Goal: Task Accomplishment & Management: Use online tool/utility

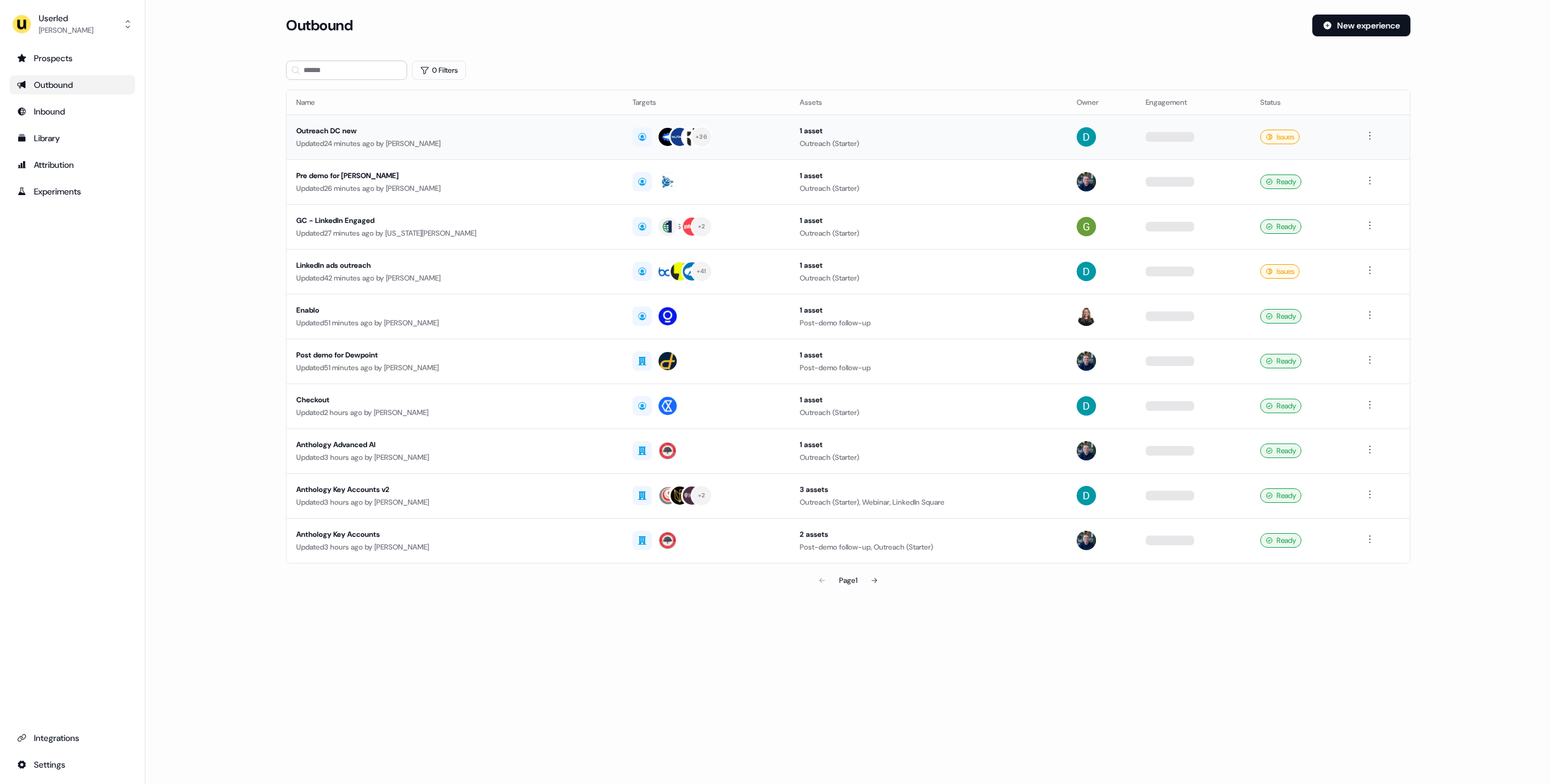
click at [378, 144] on div "Updated 24 minutes ago by David Cruickshank" at bounding box center [454, 143] width 317 height 12
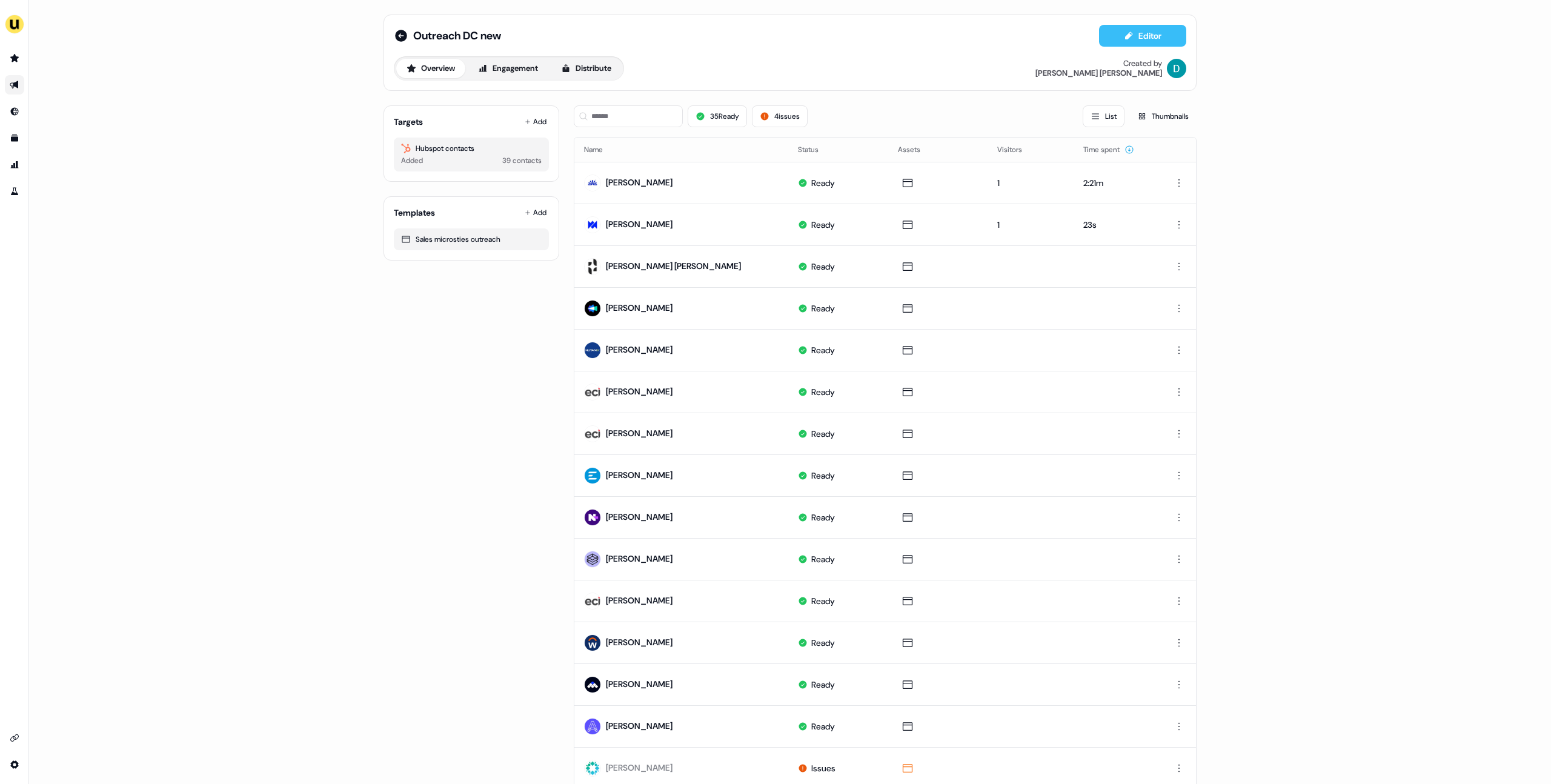
click at [1119, 40] on button "Editor" at bounding box center [1142, 36] width 87 height 22
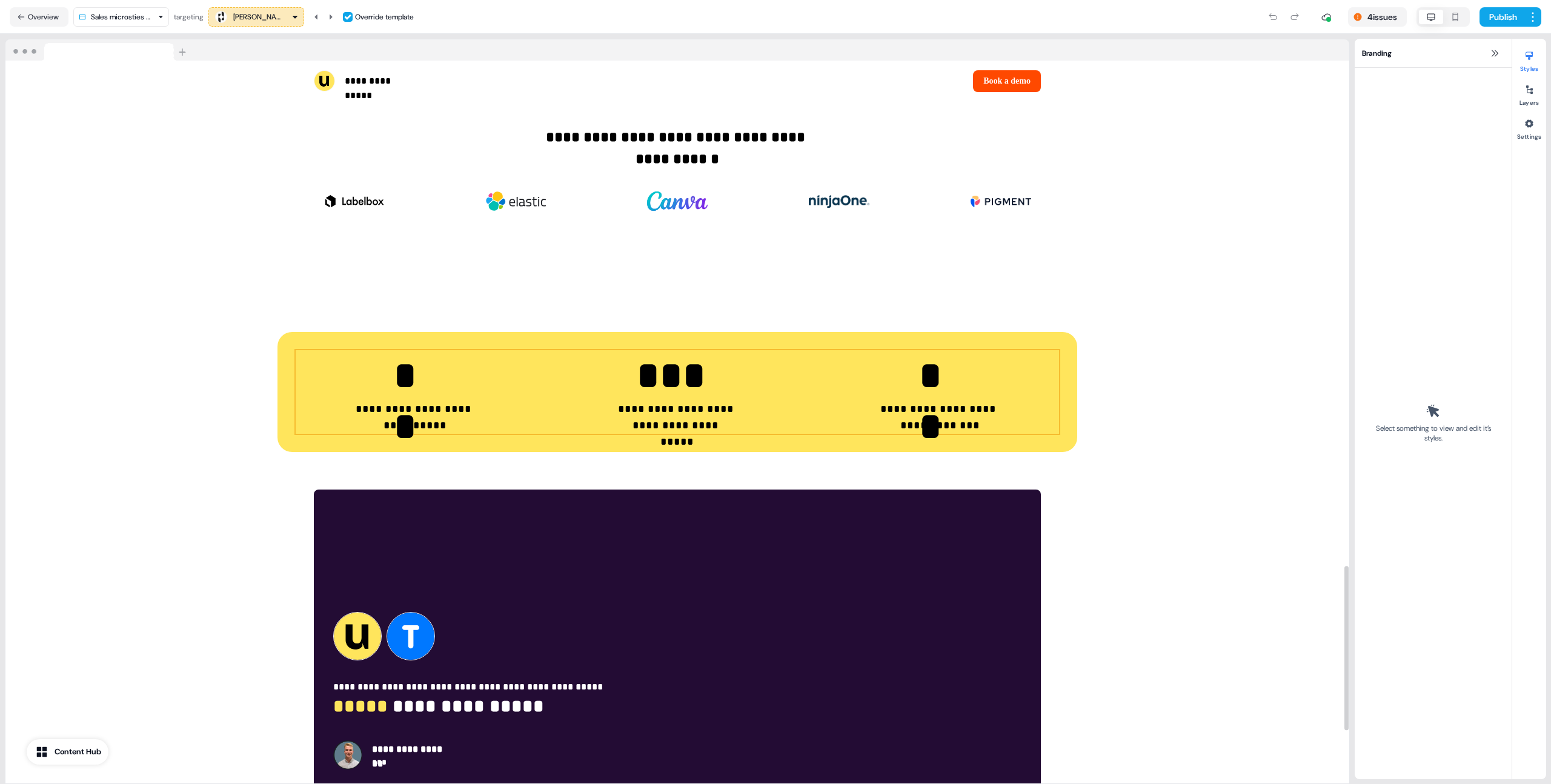
scroll to position [2453, 0]
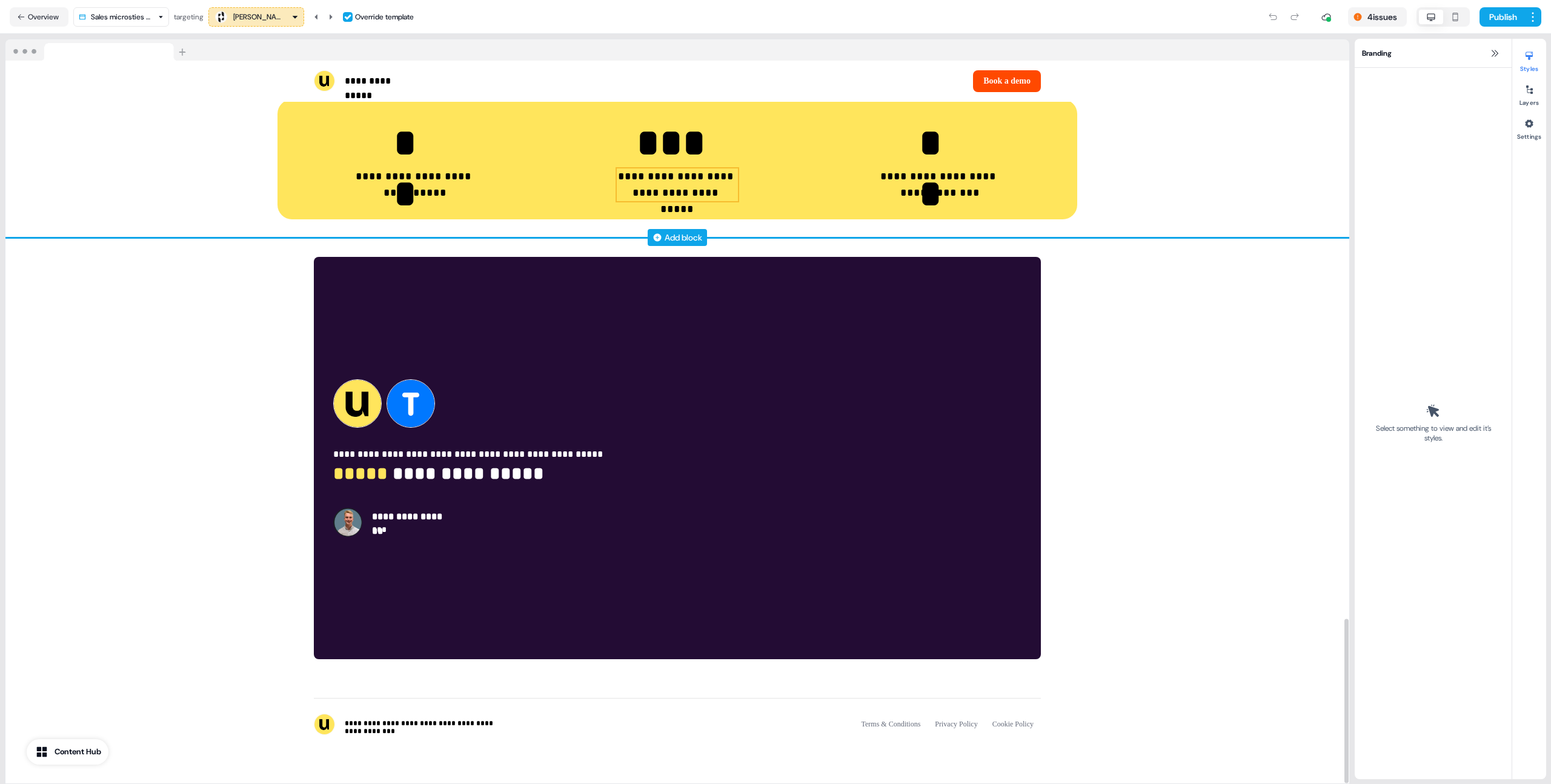
click at [794, 187] on div "**********" at bounding box center [677, 159] width 763 height 83
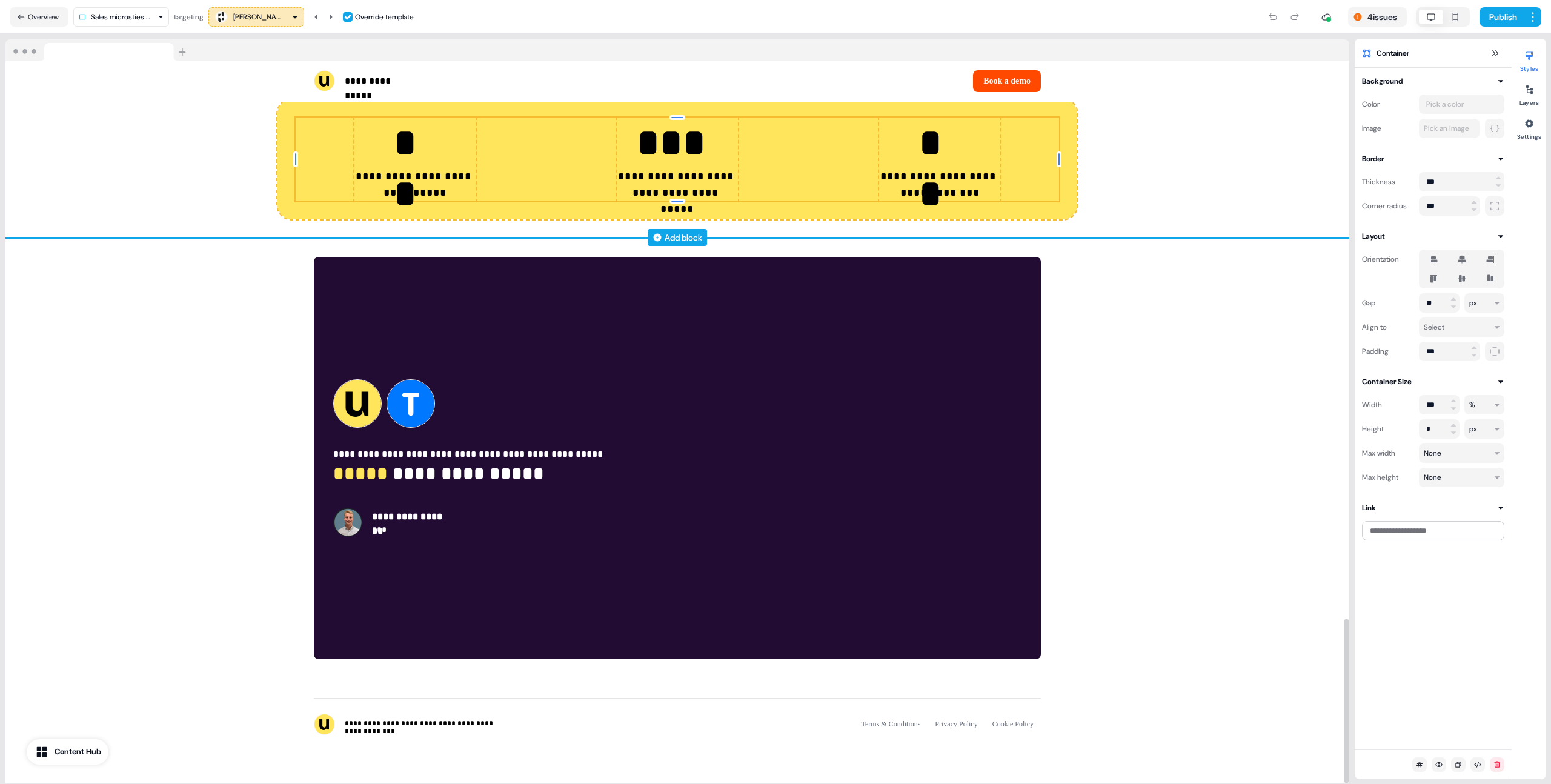
click at [826, 211] on div "**********" at bounding box center [677, 159] width 799 height 120
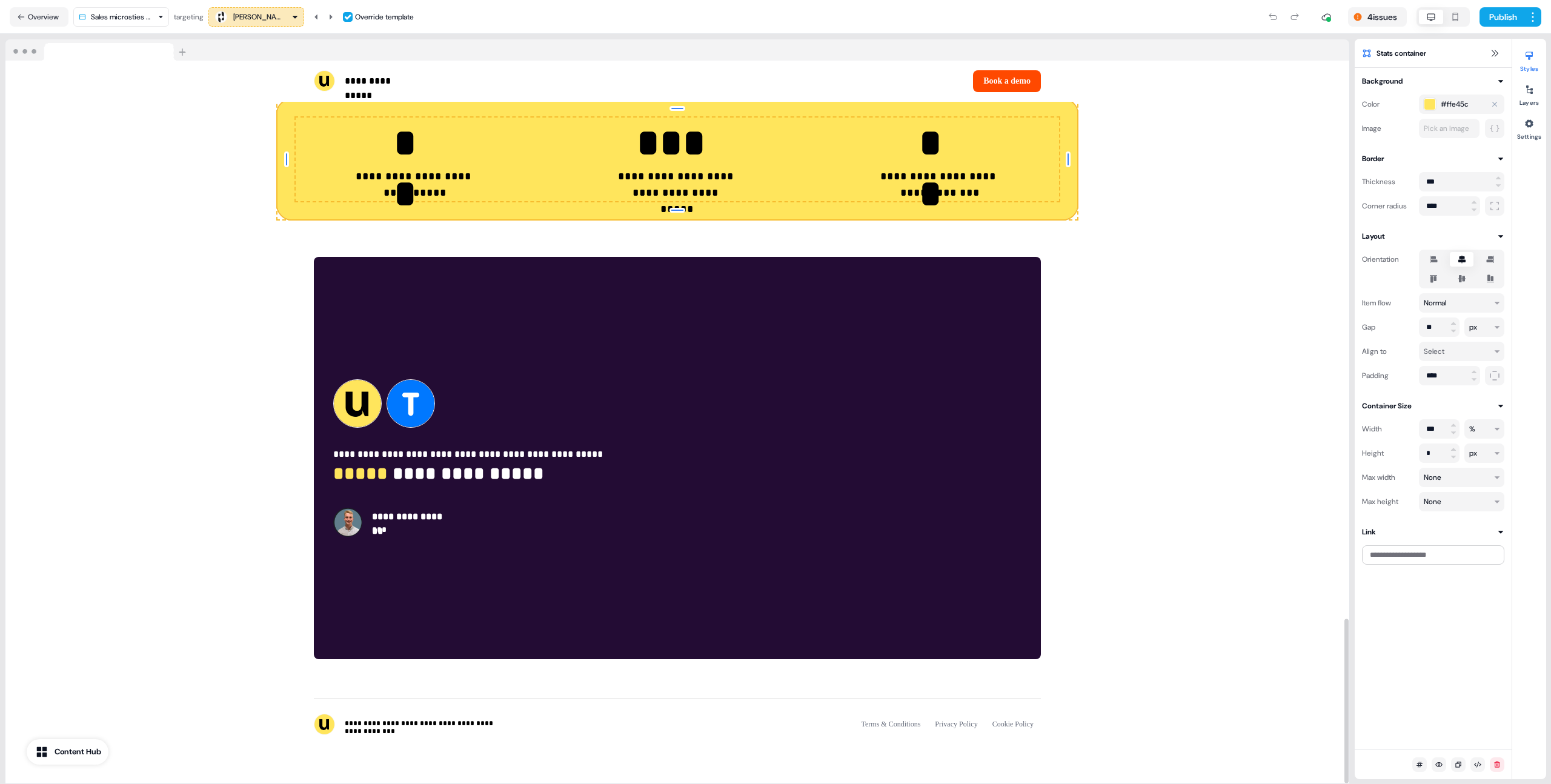
click at [1457, 107] on span "#ffe45c" at bounding box center [1455, 104] width 28 height 12
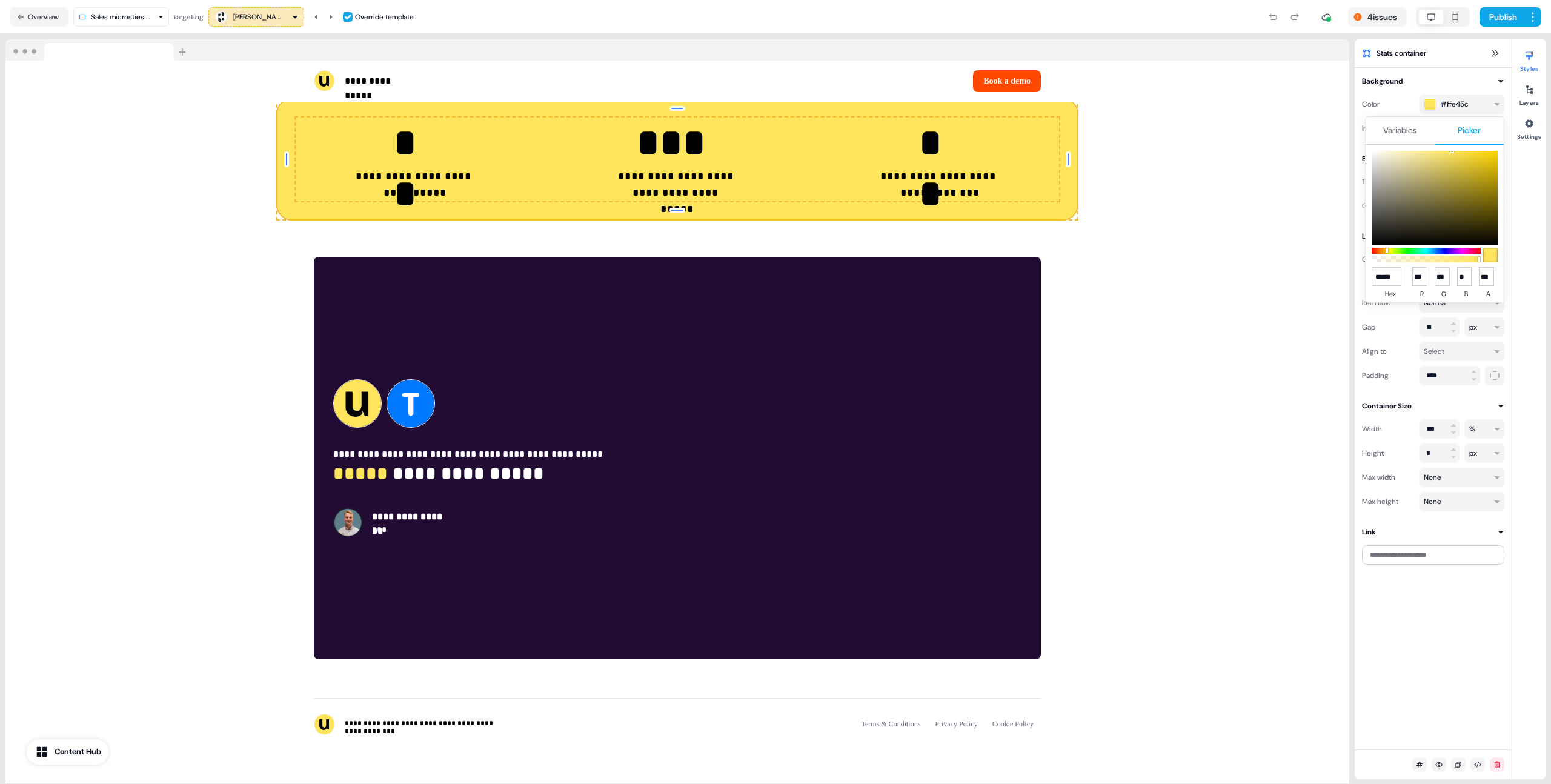
click at [1403, 136] on button "Variables" at bounding box center [1400, 131] width 69 height 28
click at [1456, 128] on button "Picker" at bounding box center [1469, 131] width 69 height 28
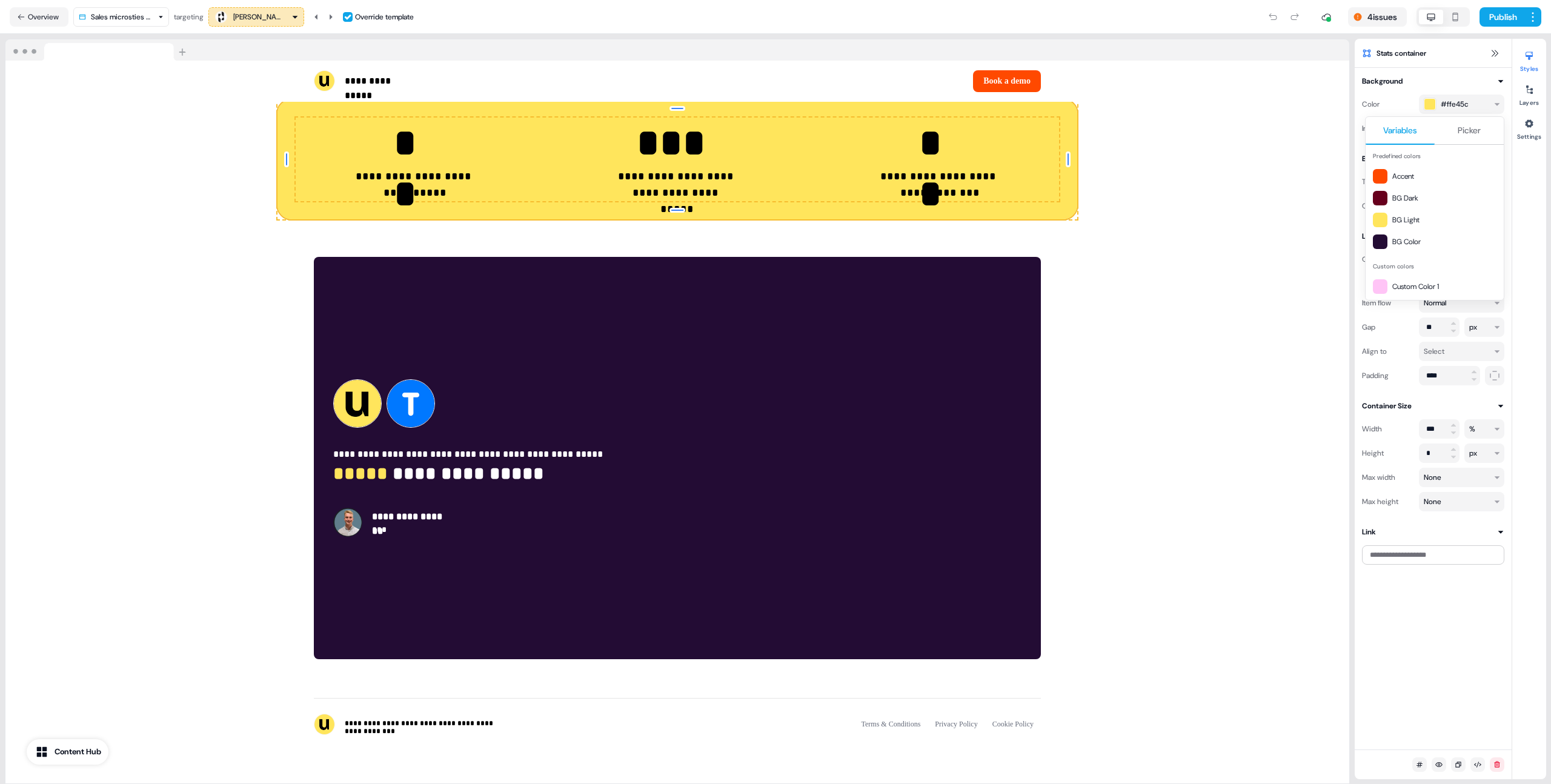
click at [1416, 128] on span "Variables" at bounding box center [1399, 130] width 34 height 12
click at [1464, 130] on span "Picker" at bounding box center [1469, 130] width 23 height 12
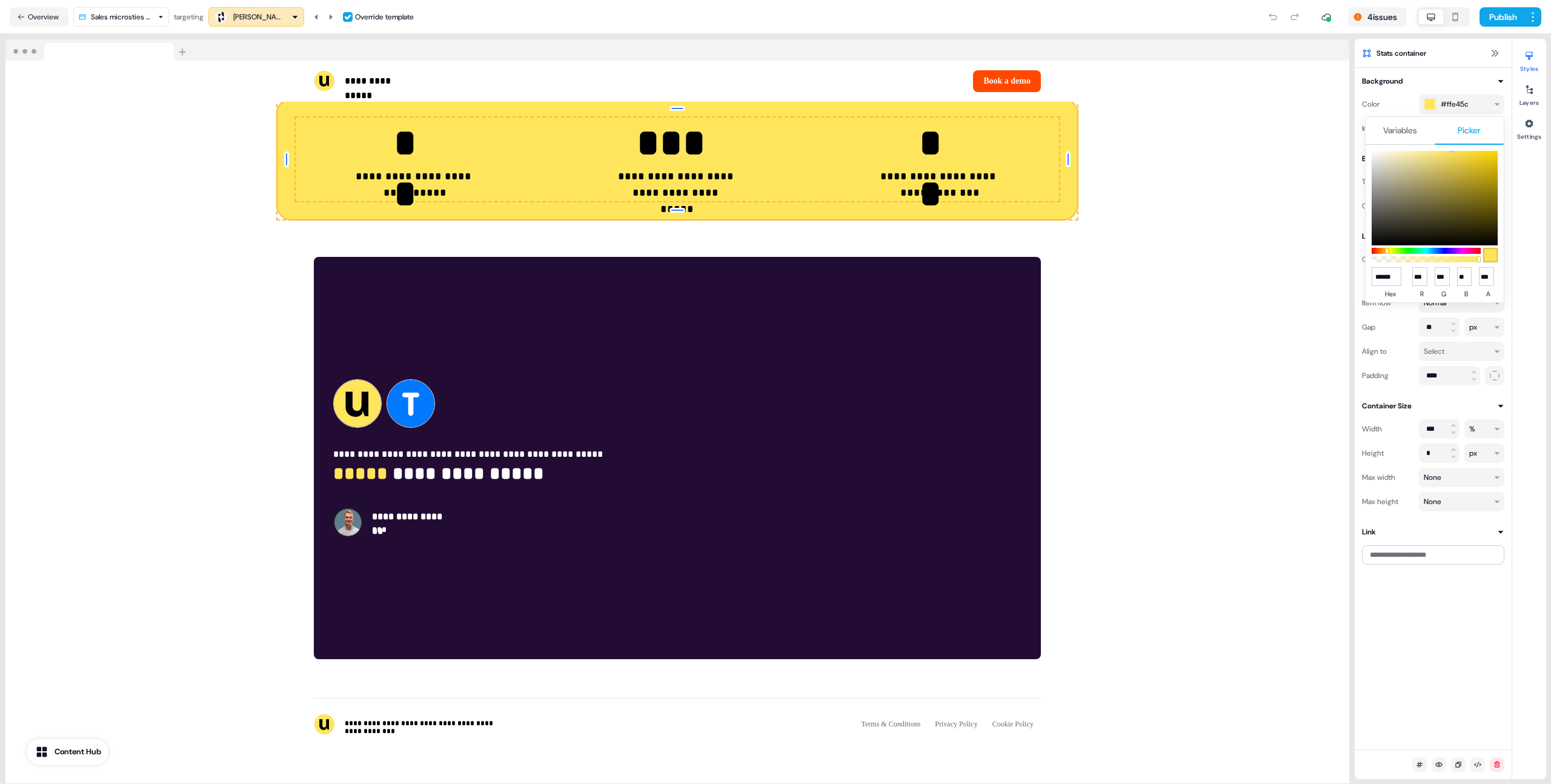
click at [1408, 126] on span "Variables" at bounding box center [1399, 130] width 34 height 12
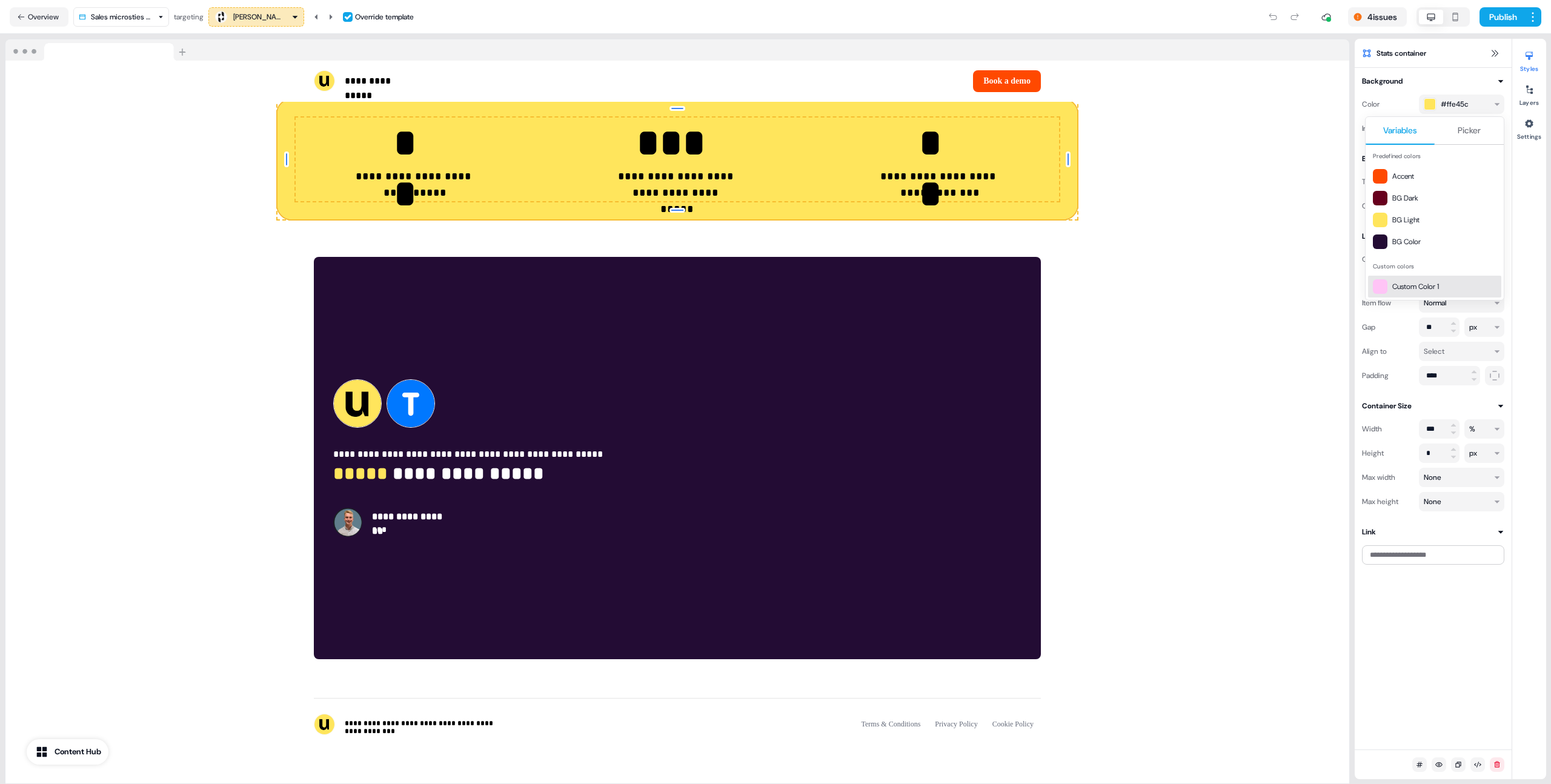
click at [1462, 129] on span "Picker" at bounding box center [1469, 130] width 23 height 12
click at [1396, 134] on span "Variables" at bounding box center [1399, 130] width 34 height 12
click at [1464, 130] on span "Picker" at bounding box center [1469, 130] width 23 height 12
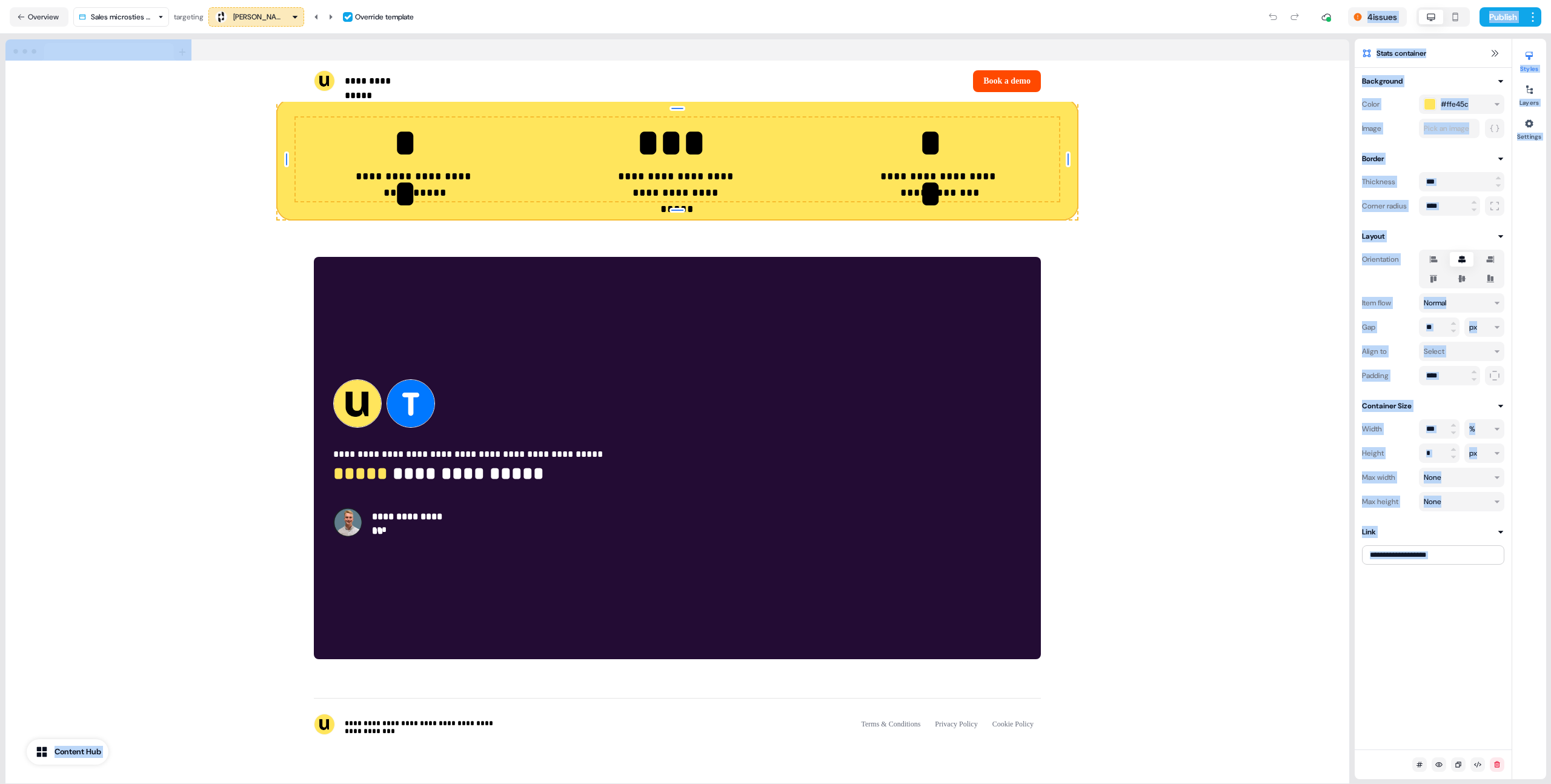
drag, startPoint x: 1444, startPoint y: 215, endPoint x: 1214, endPoint y: -7, distance: 319.7
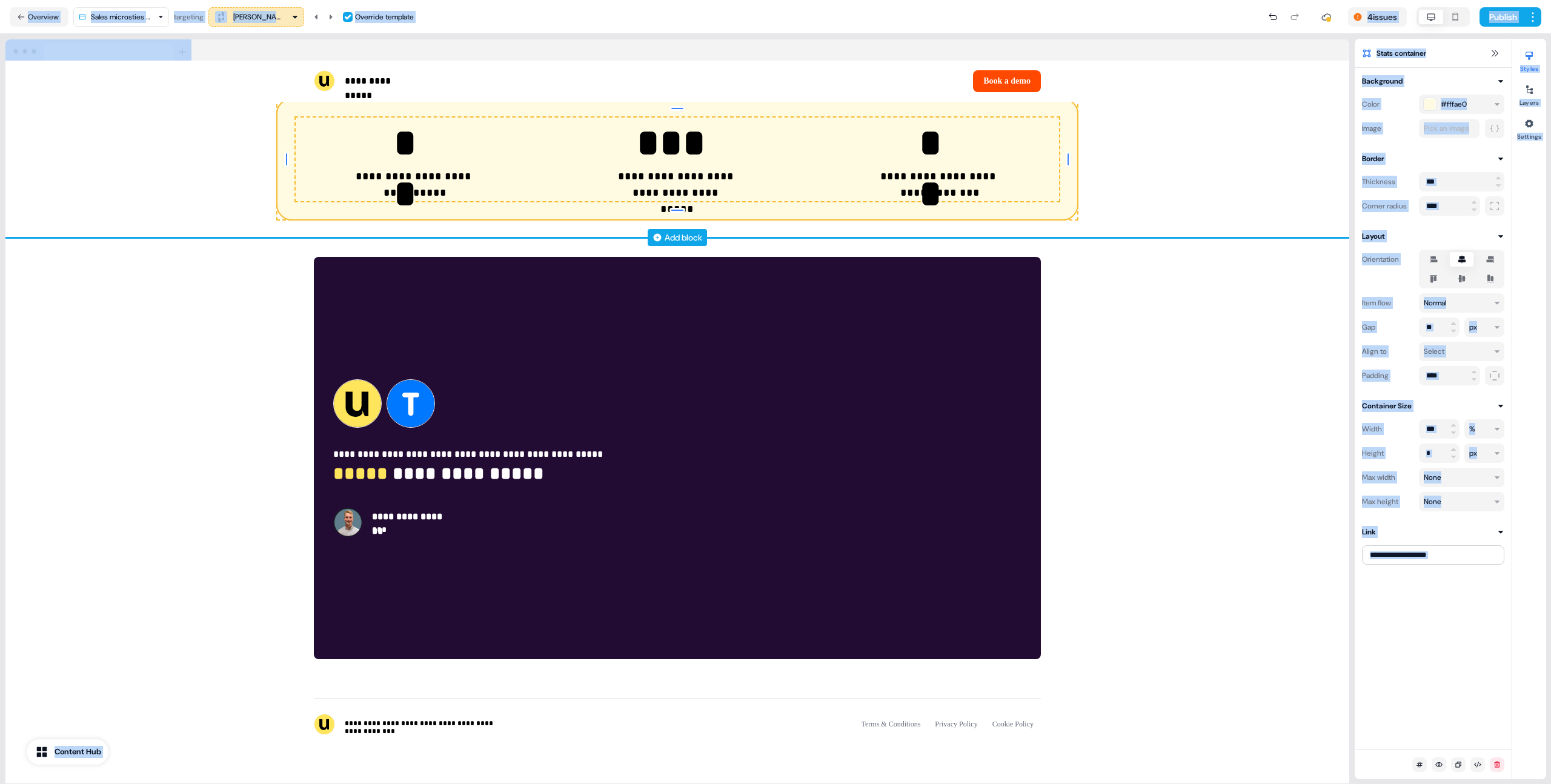
click at [1333, 165] on div "**********" at bounding box center [678, 144] width 1344 height 187
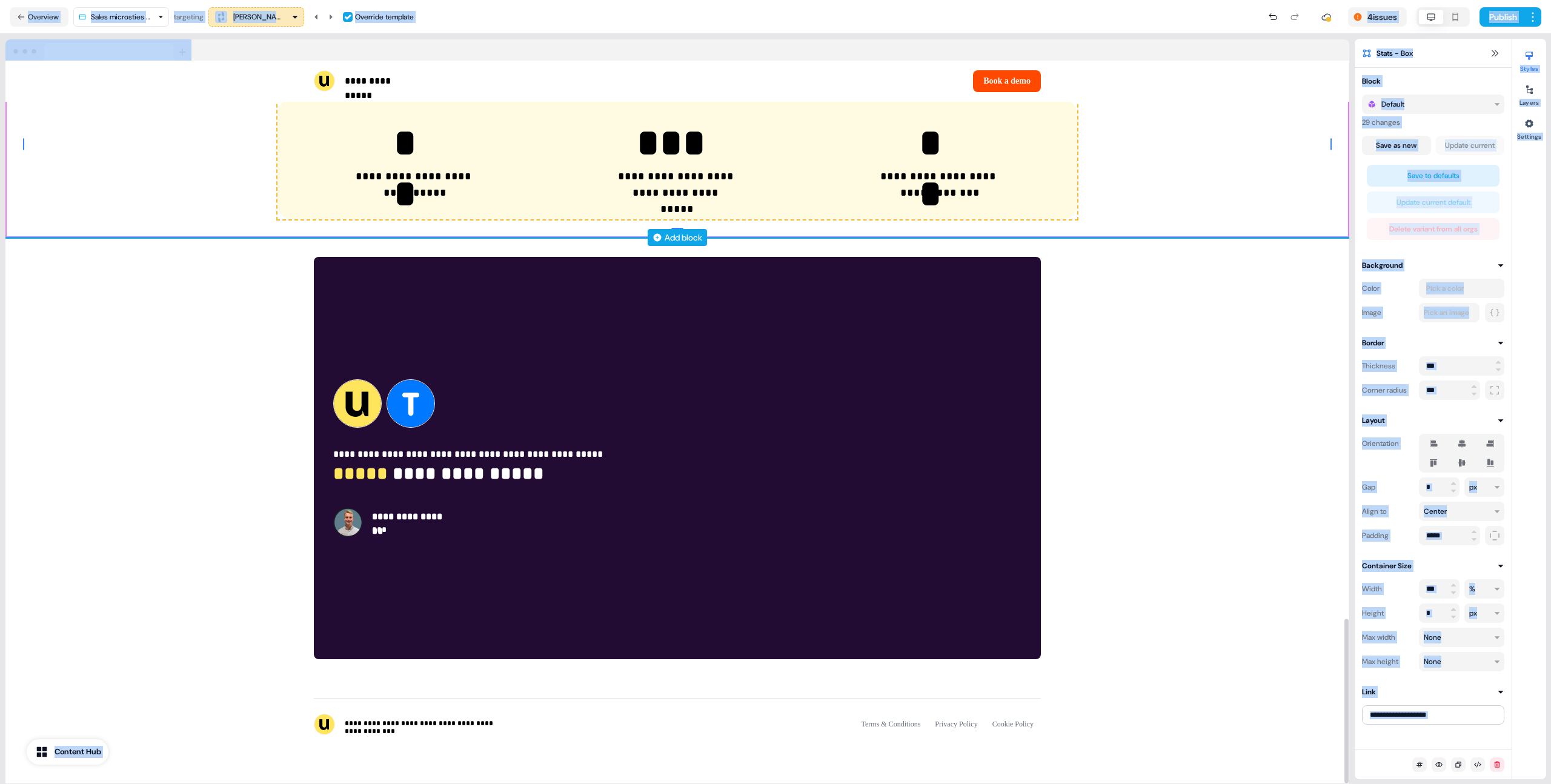
click at [1263, 198] on div "**********" at bounding box center [678, 144] width 1344 height 187
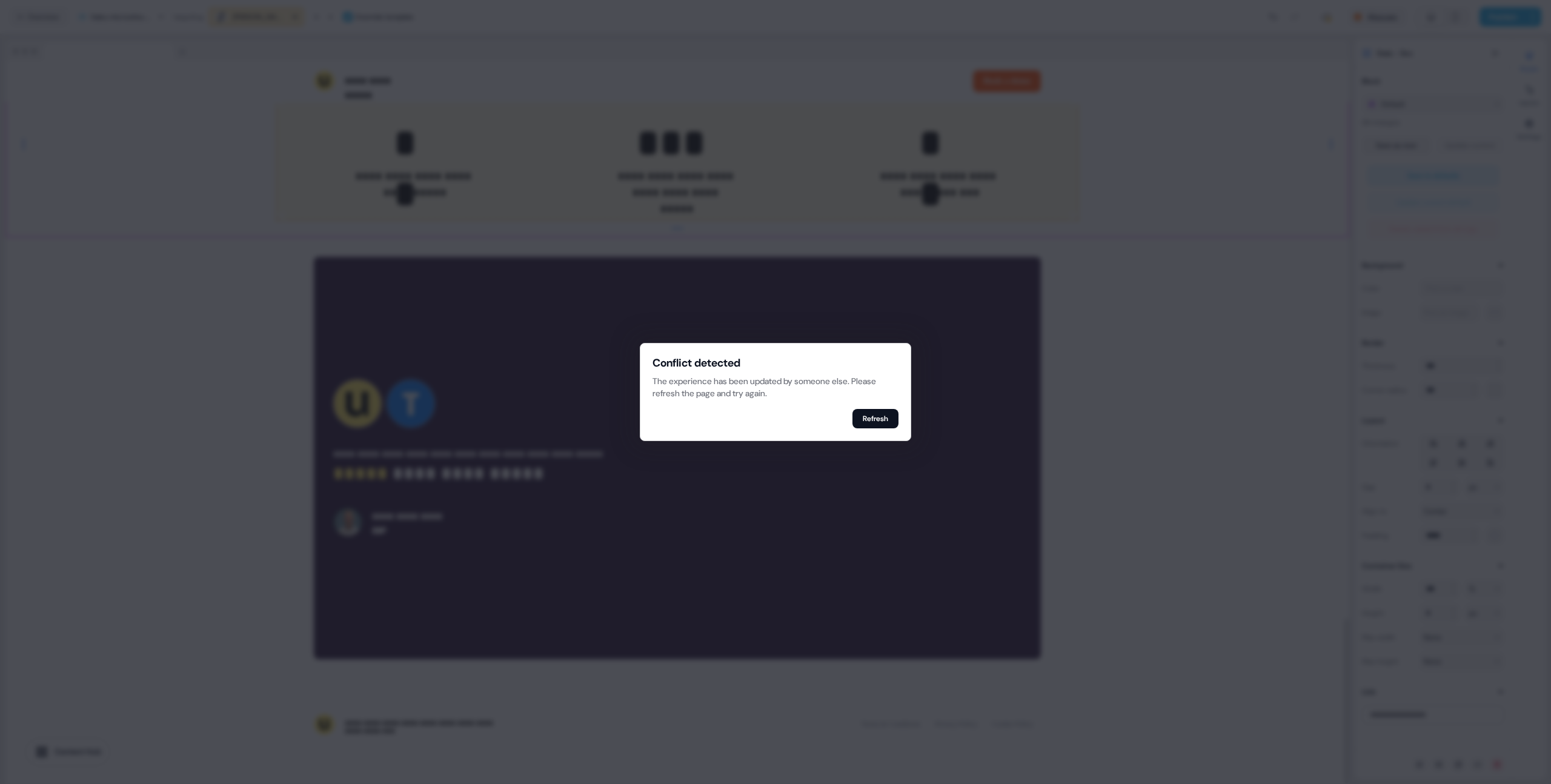
click at [1284, 334] on div at bounding box center [775, 392] width 1551 height 784
click at [886, 420] on button "Refresh" at bounding box center [875, 418] width 46 height 19
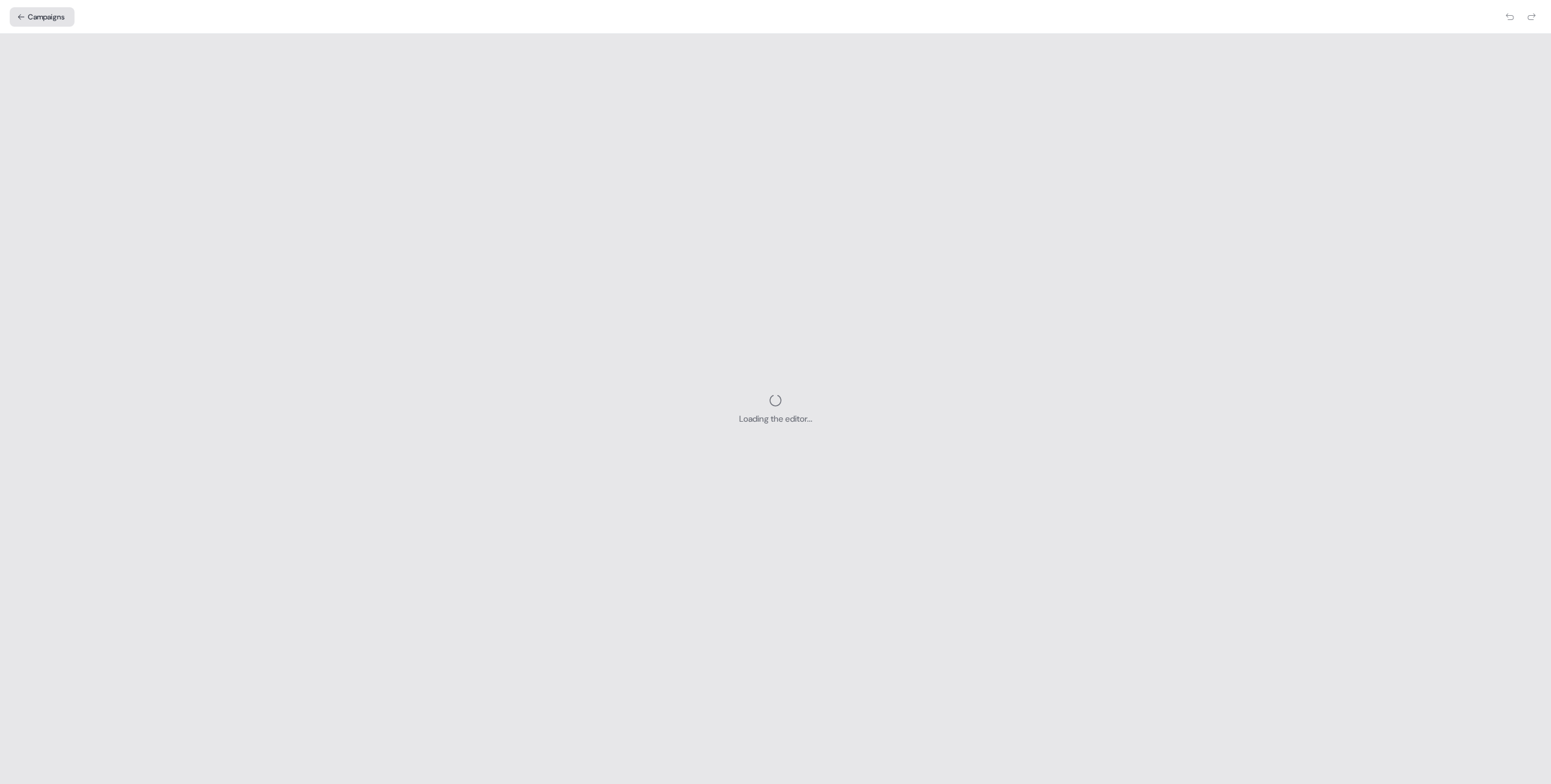
click at [24, 14] on icon at bounding box center [21, 17] width 8 height 8
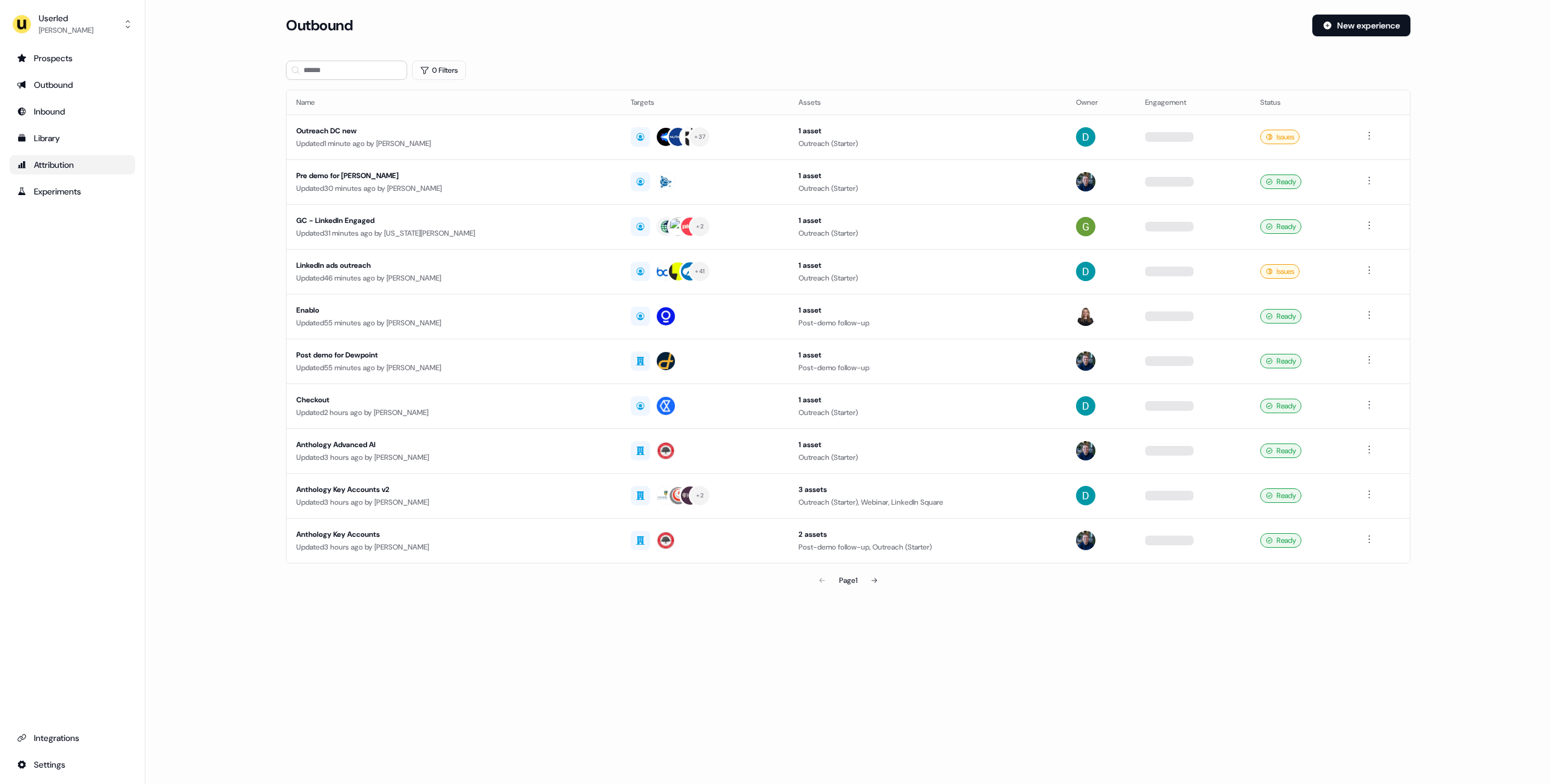
click at [70, 162] on div "Attribution" at bounding box center [73, 164] width 111 height 12
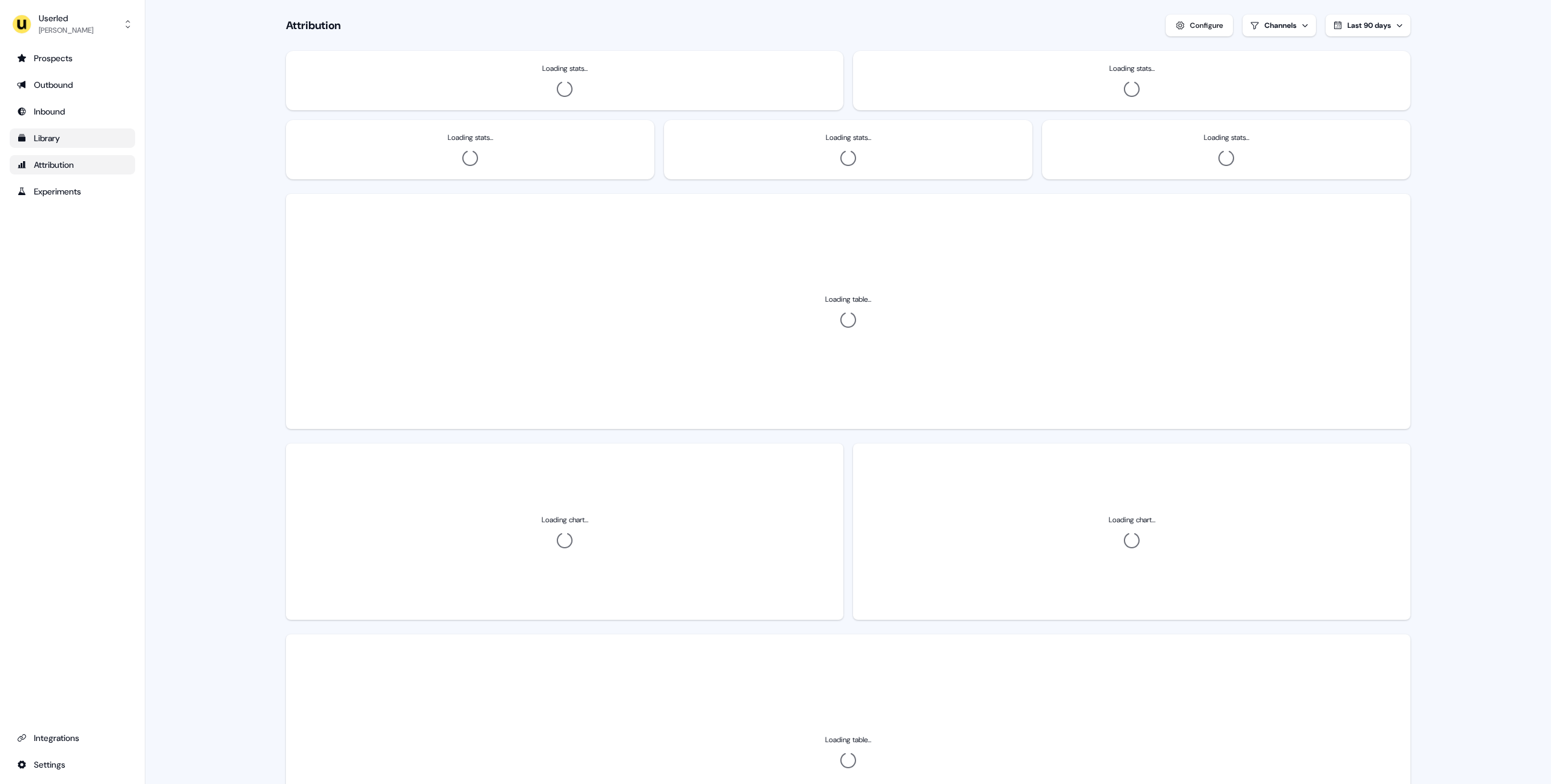
click at [53, 140] on div "Library" at bounding box center [73, 138] width 111 height 12
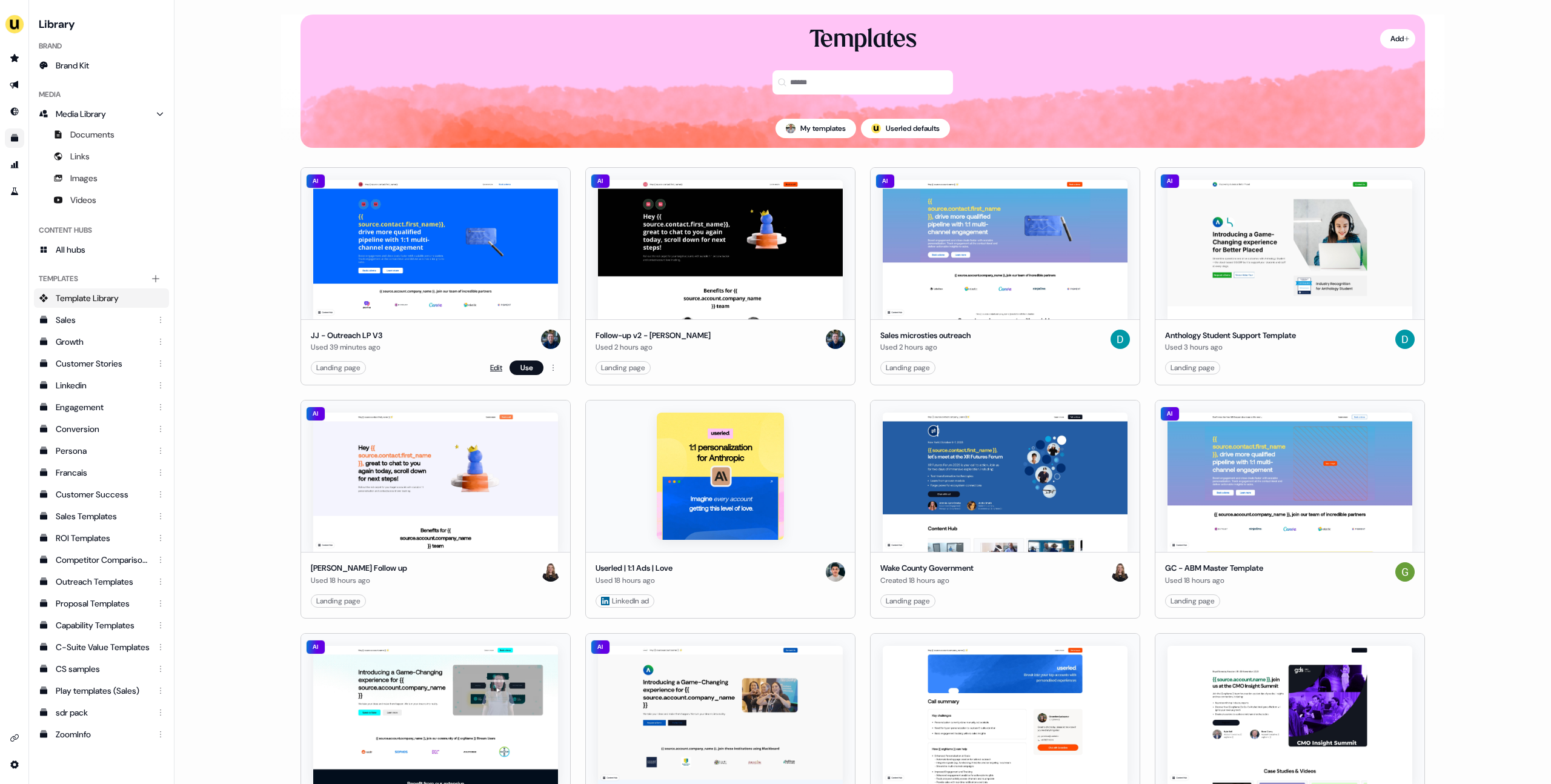
click at [494, 366] on link "Edit" at bounding box center [496, 367] width 12 height 12
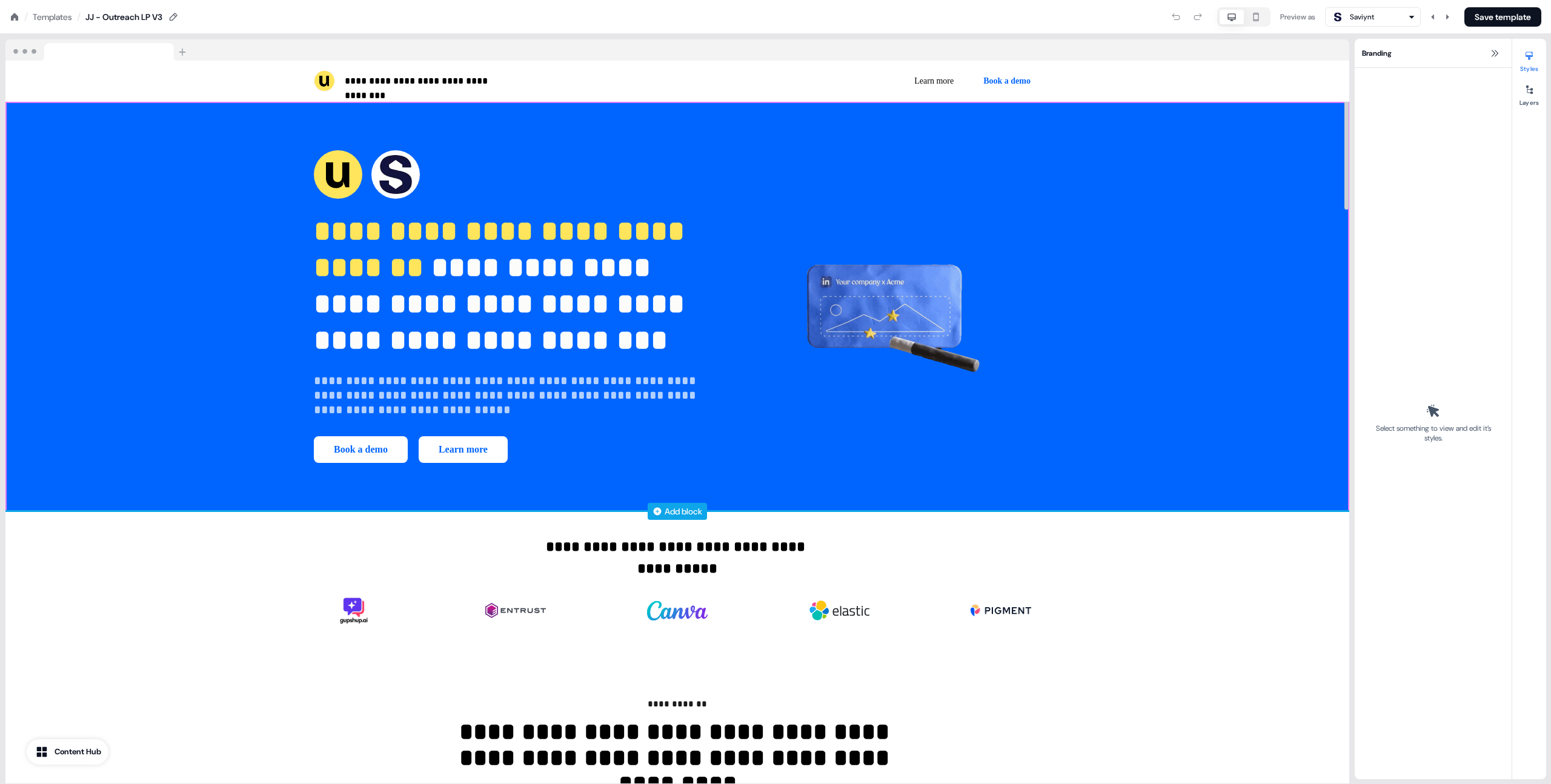
click at [1233, 427] on div "**********" at bounding box center [678, 306] width 1344 height 410
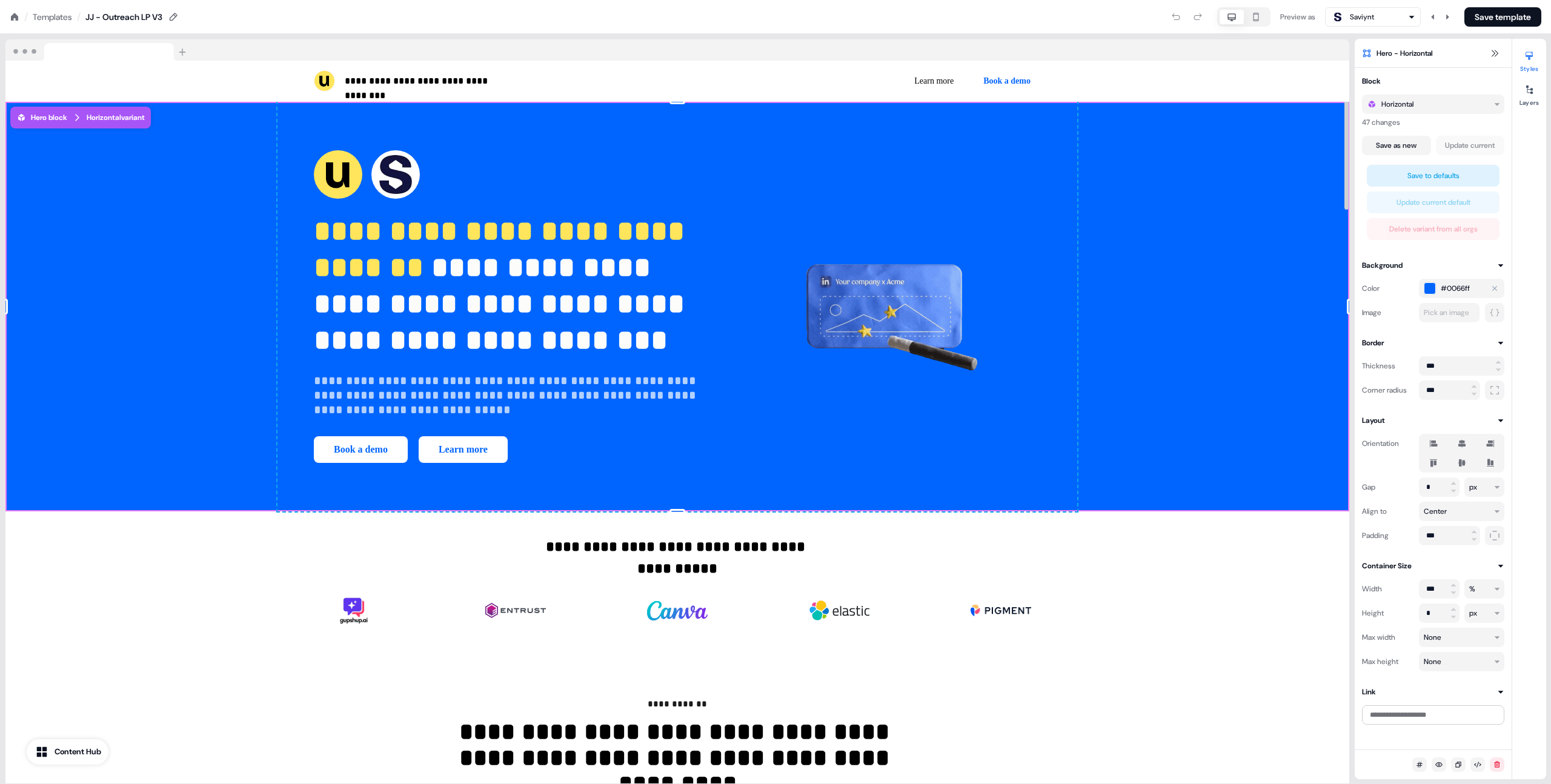
click at [1455, 284] on span "#0066ff" at bounding box center [1455, 288] width 29 height 12
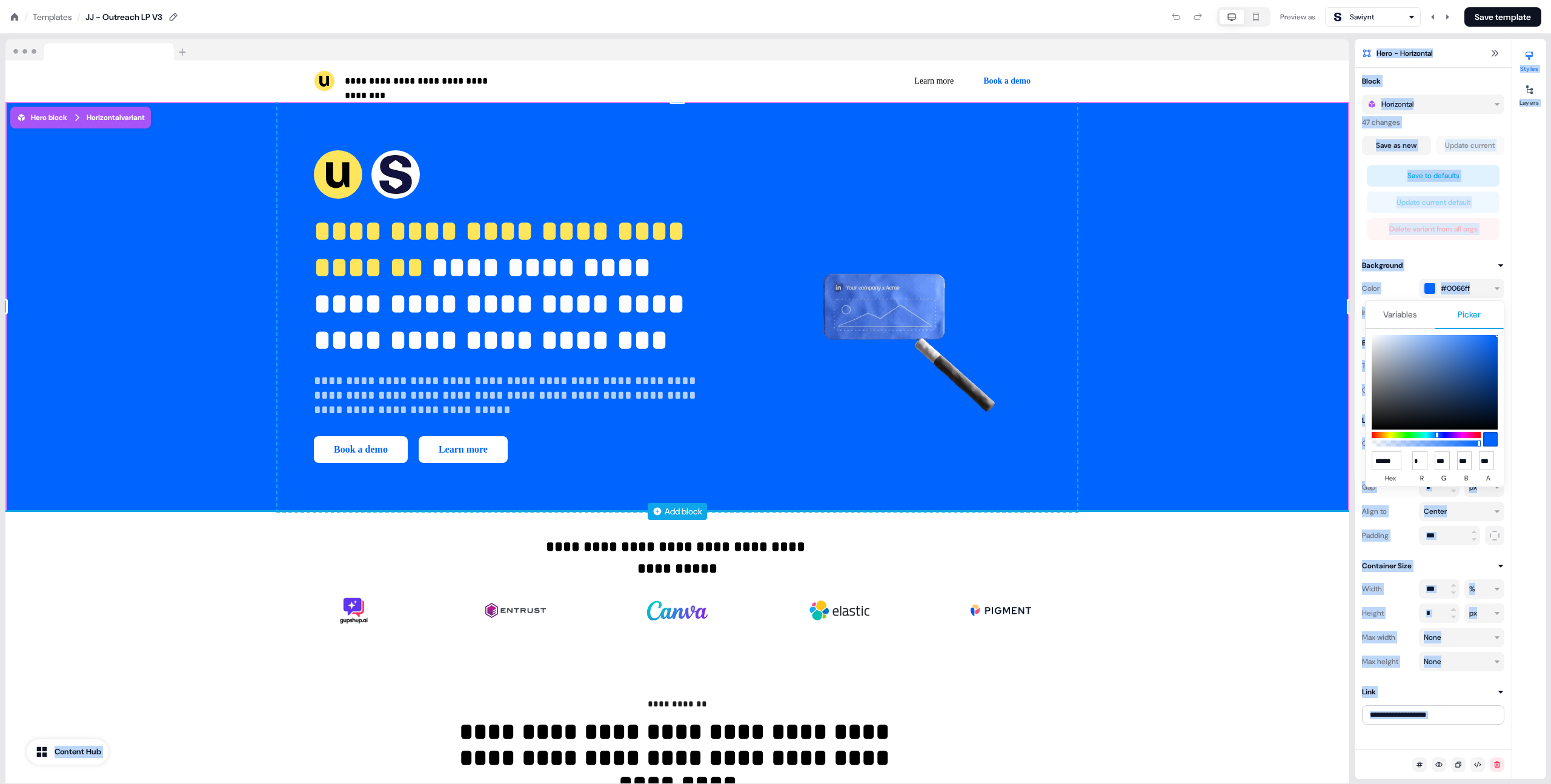
drag, startPoint x: 1420, startPoint y: 371, endPoint x: 1202, endPoint y: 217, distance: 266.9
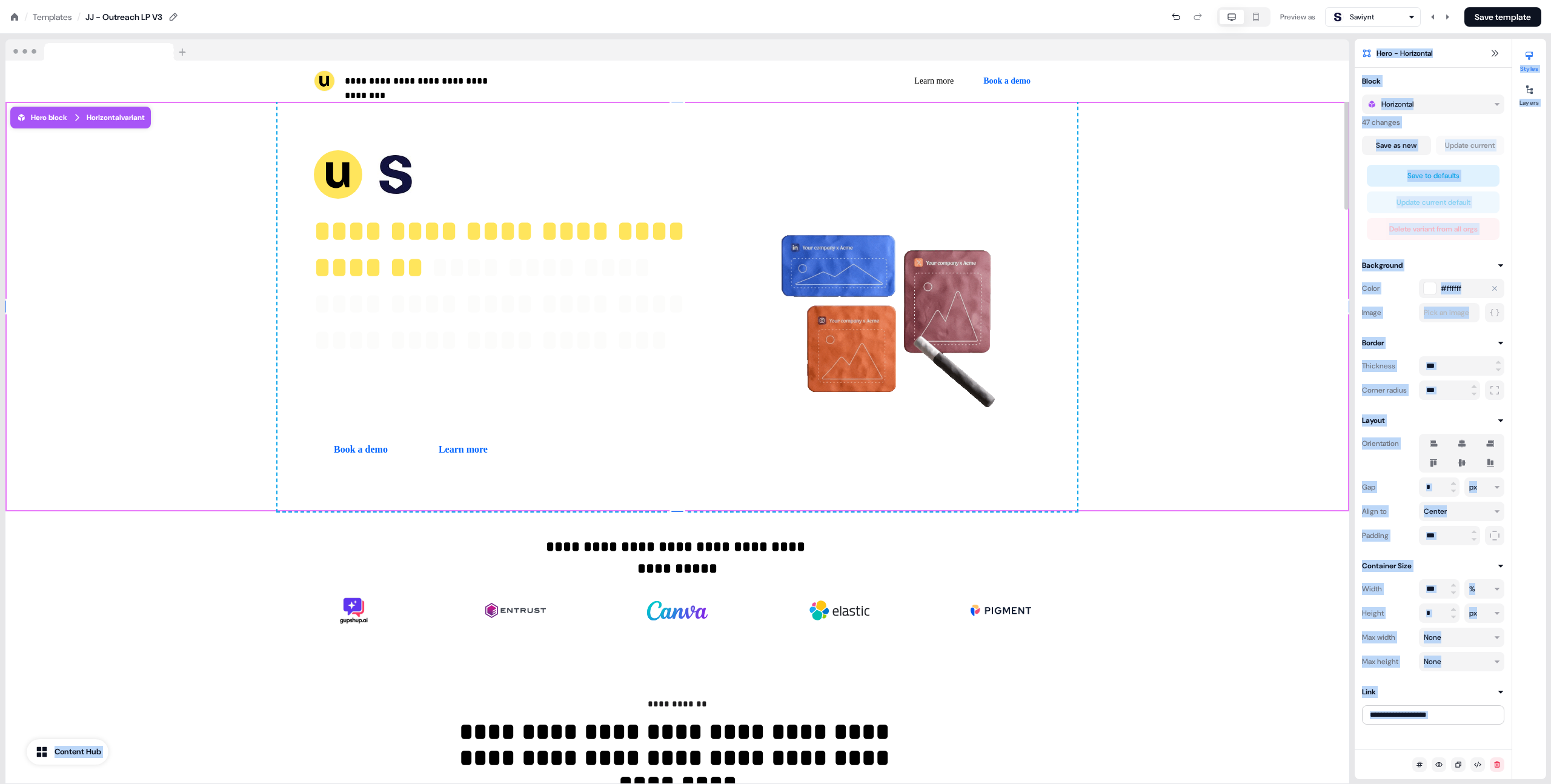
click at [1455, 292] on span "#ffffff" at bounding box center [1451, 288] width 20 height 12
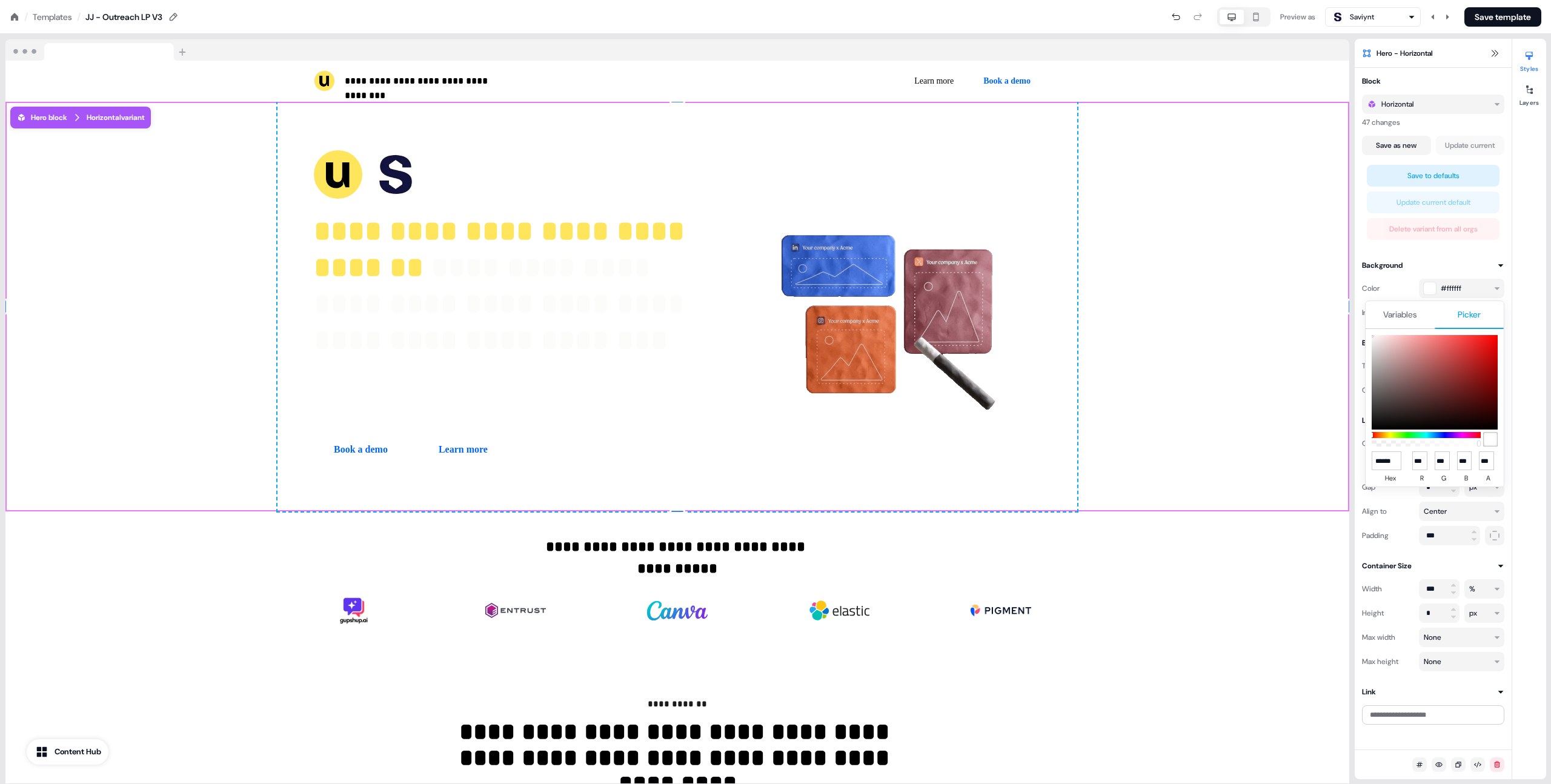
click at [1306, 0] on html "**********" at bounding box center [775, 0] width 1551 height 0
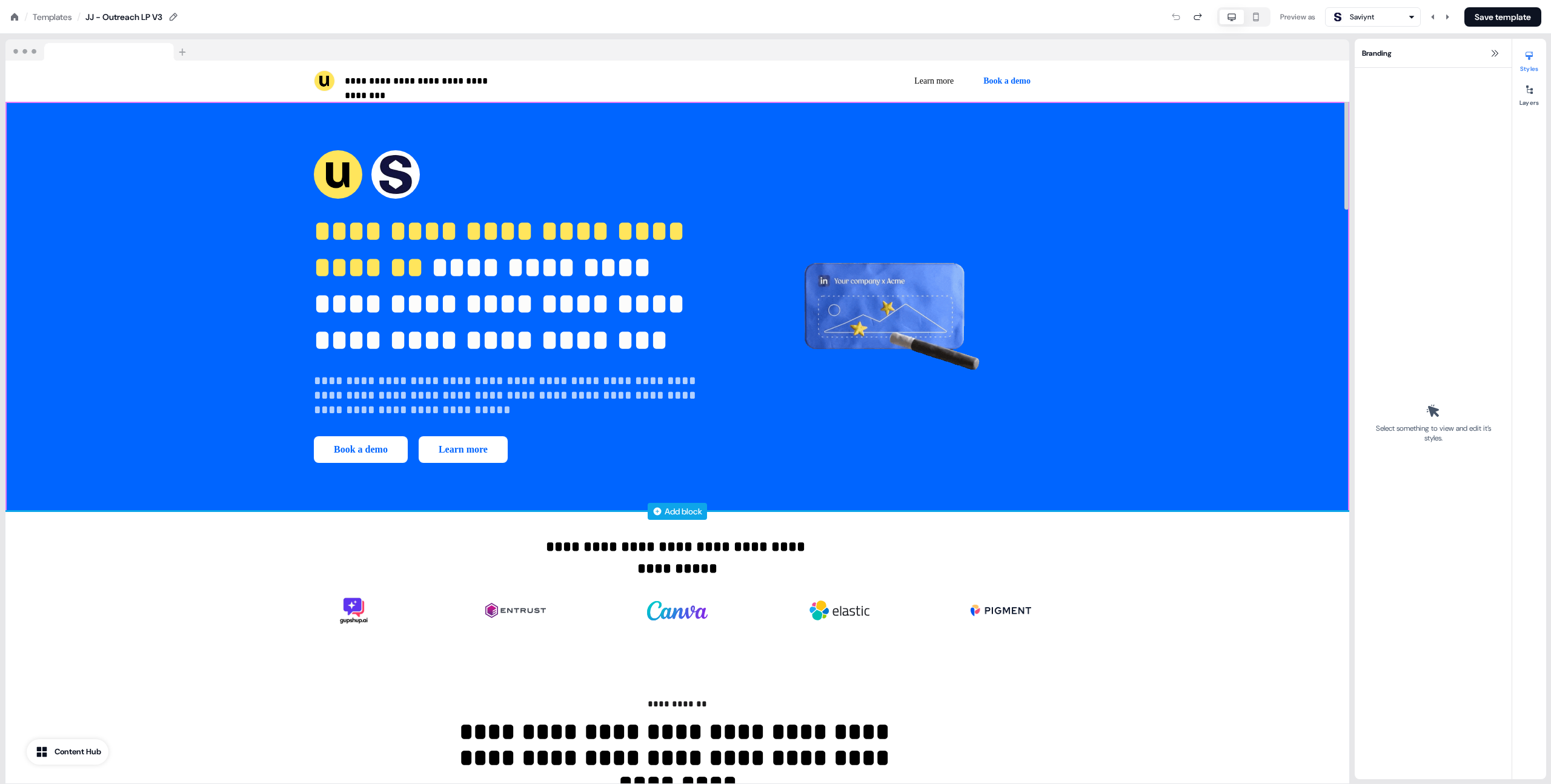
click at [1173, 299] on div "**********" at bounding box center [678, 306] width 1344 height 410
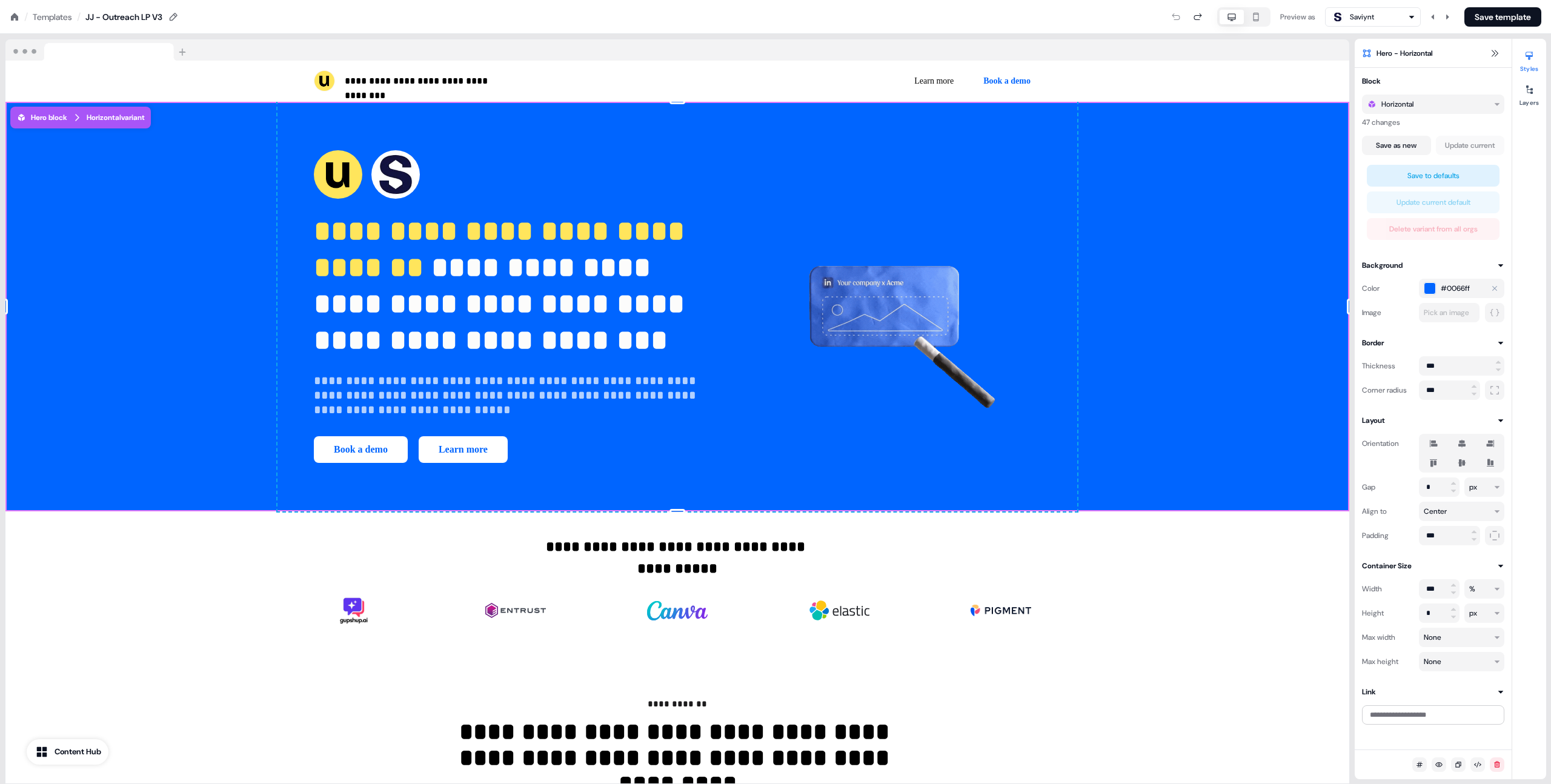
click at [1491, 288] on icon "Clear" at bounding box center [1494, 288] width 7 height 7
click at [1464, 287] on span "#0066ff" at bounding box center [1455, 288] width 29 height 12
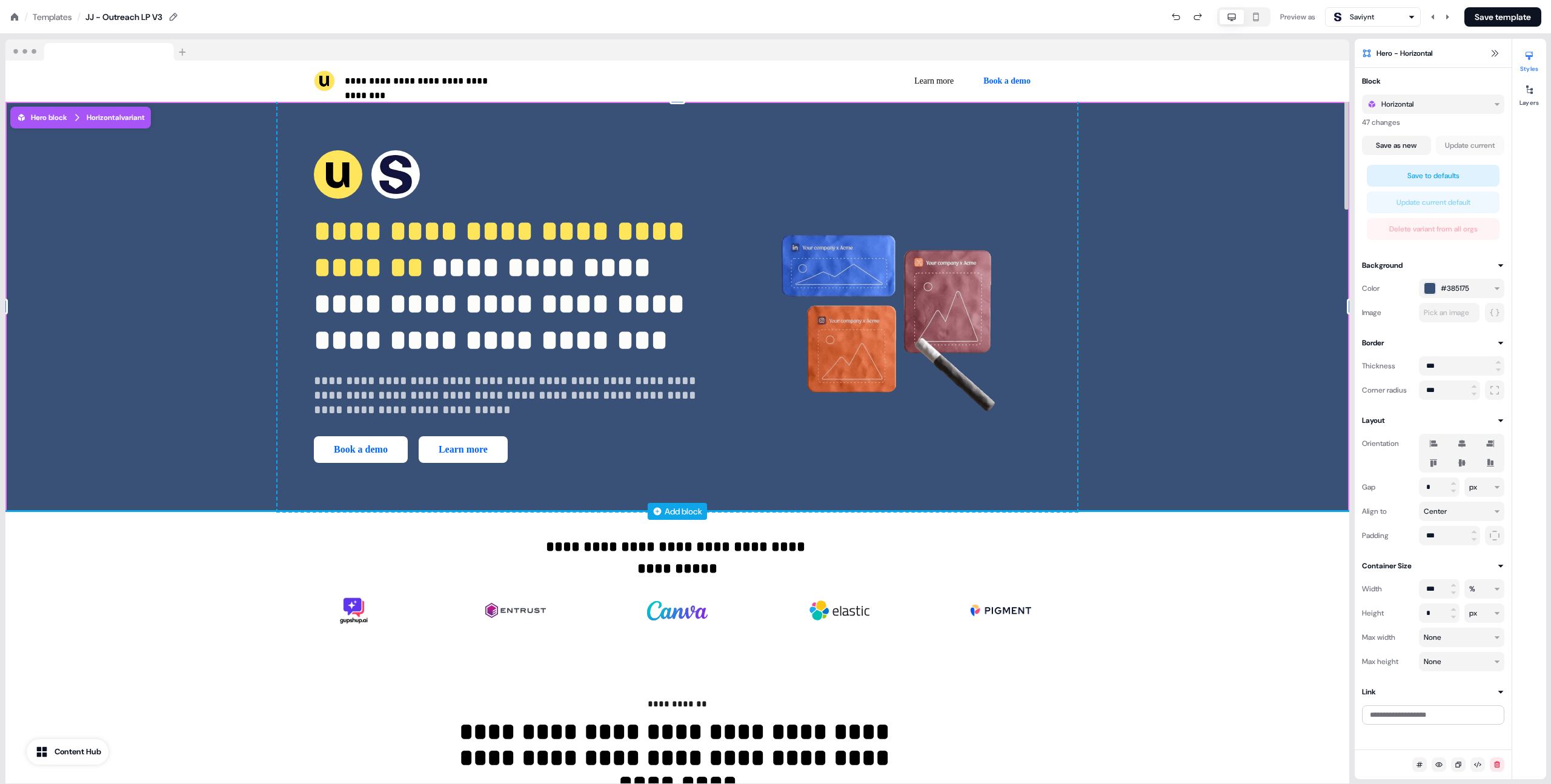
drag, startPoint x: 1437, startPoint y: 386, endPoint x: 1159, endPoint y: 213, distance: 327.4
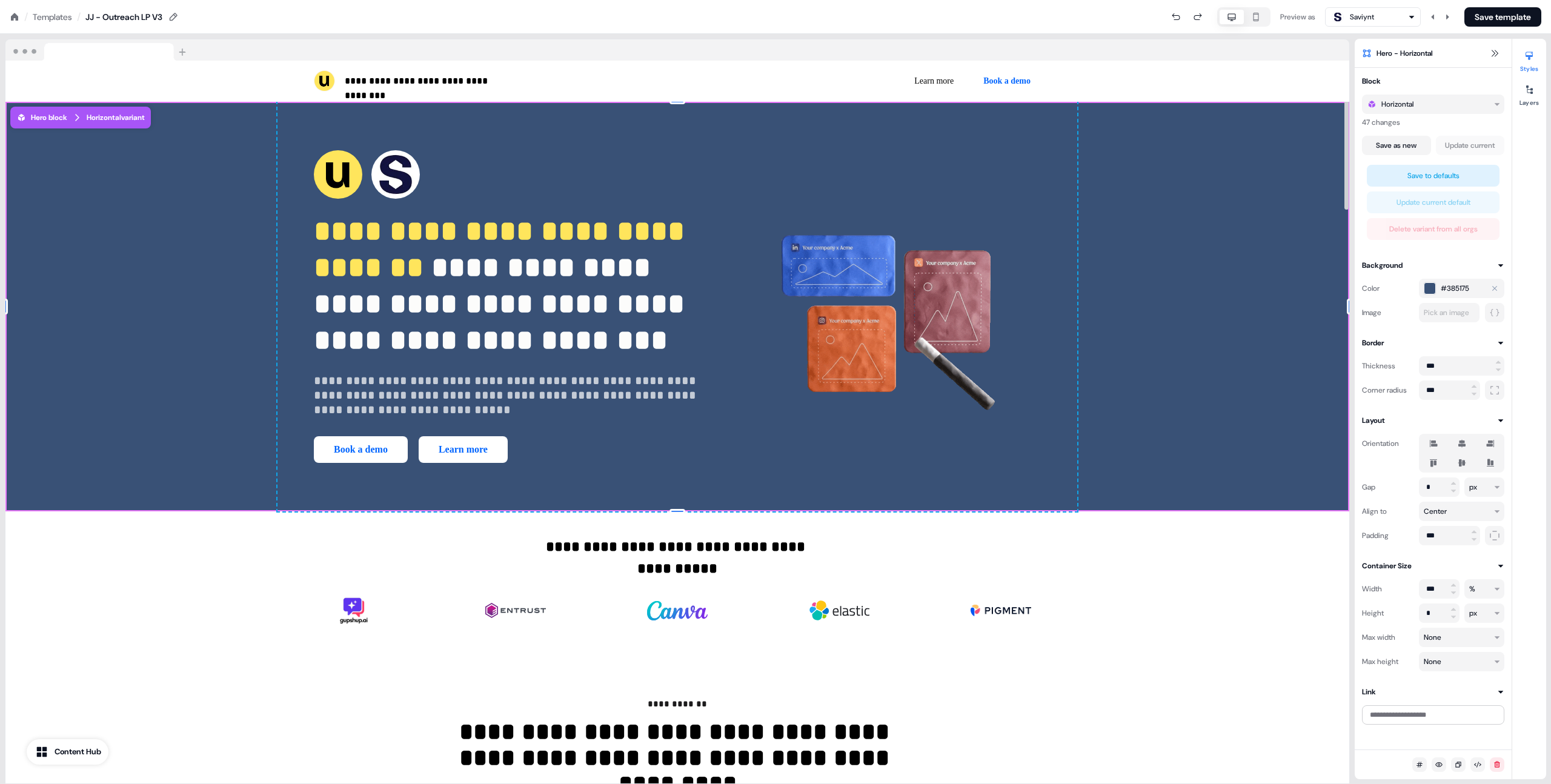
click at [1441, 283] on span "#385175" at bounding box center [1455, 288] width 29 height 12
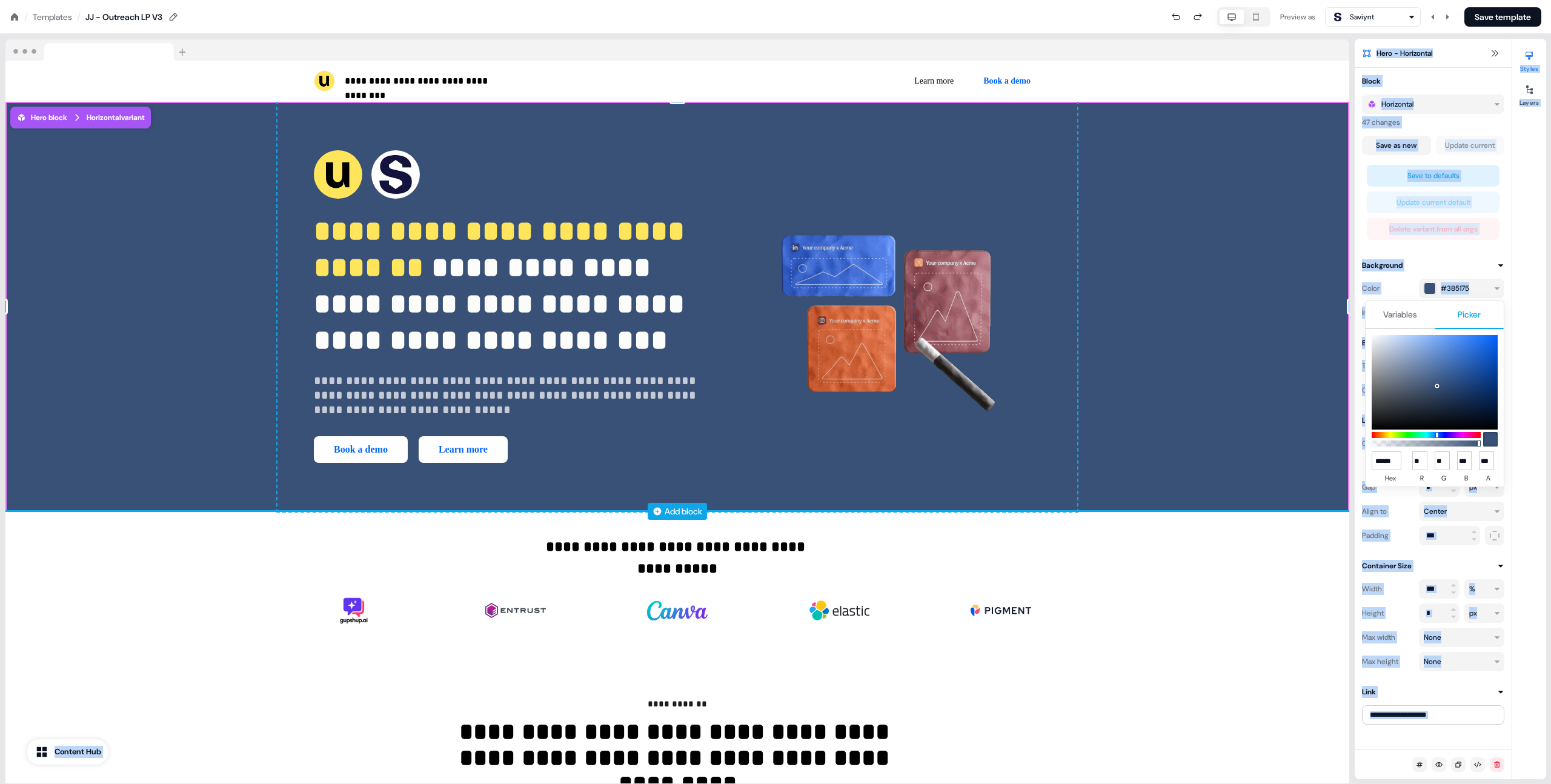
drag, startPoint x: 1431, startPoint y: 381, endPoint x: 1175, endPoint y: 279, distance: 275.6
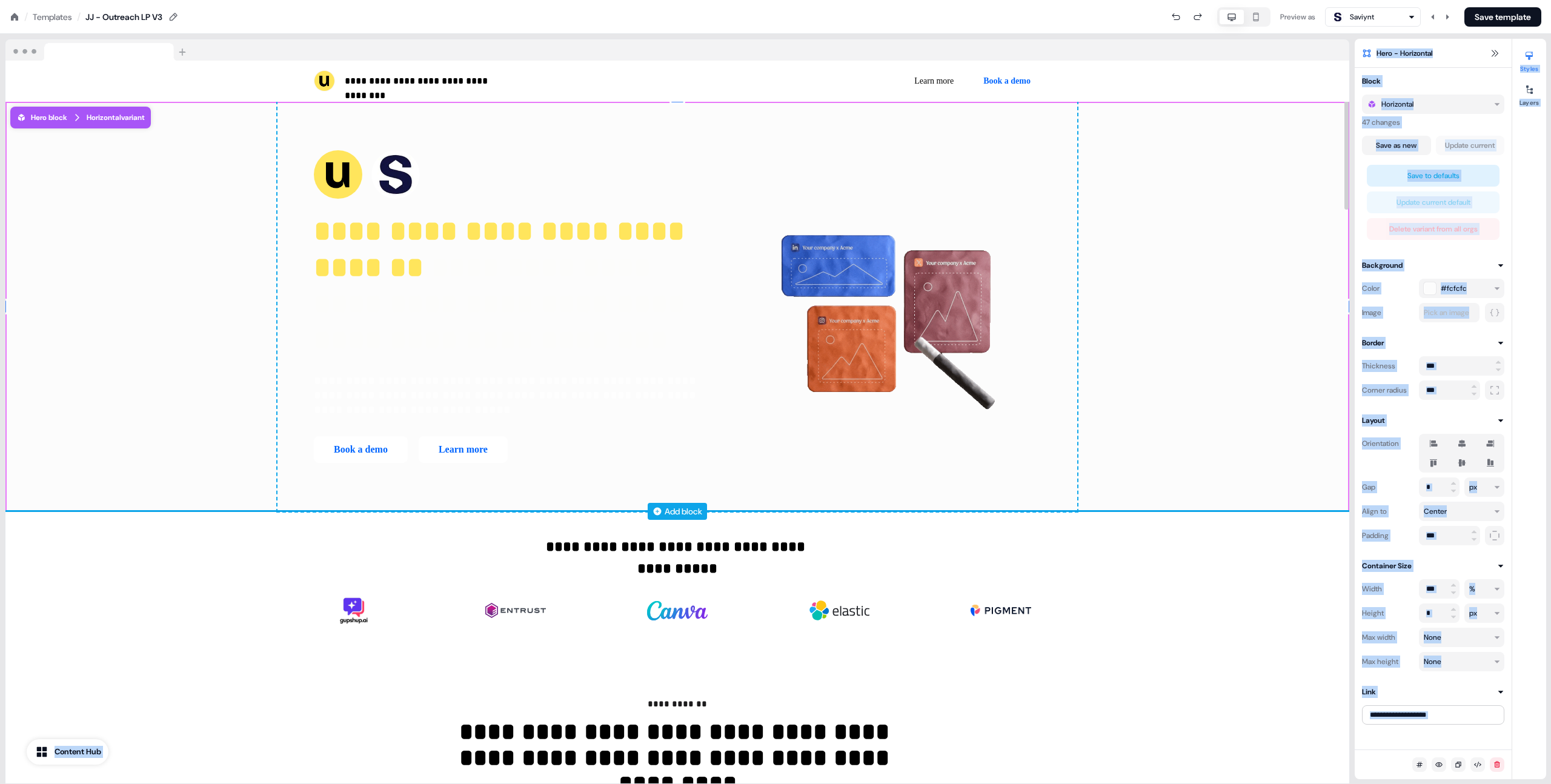
click at [1190, 221] on div "**********" at bounding box center [678, 306] width 1344 height 410
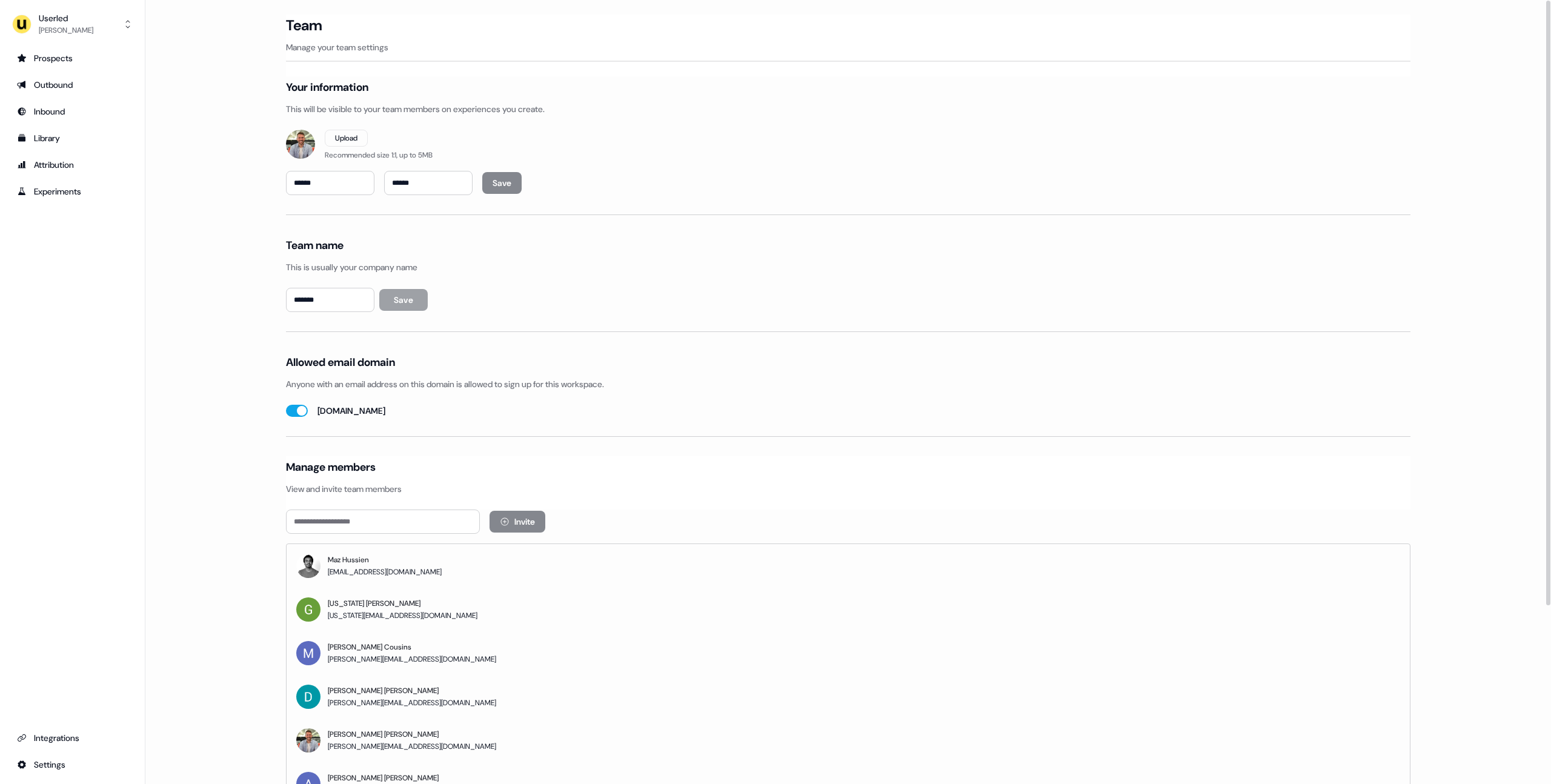
click at [158, 227] on main "Loading... Team Manage your team settings Your information This will be visible…" at bounding box center [848, 515] width 1406 height 1000
click at [202, 223] on main "Loading... Team Manage your team settings Your information This will be visible…" at bounding box center [848, 515] width 1406 height 1000
click at [77, 19] on div "Userled" at bounding box center [66, 18] width 55 height 12
click at [83, 55] on div "Impersonate (Admin)" at bounding box center [72, 57] width 115 height 22
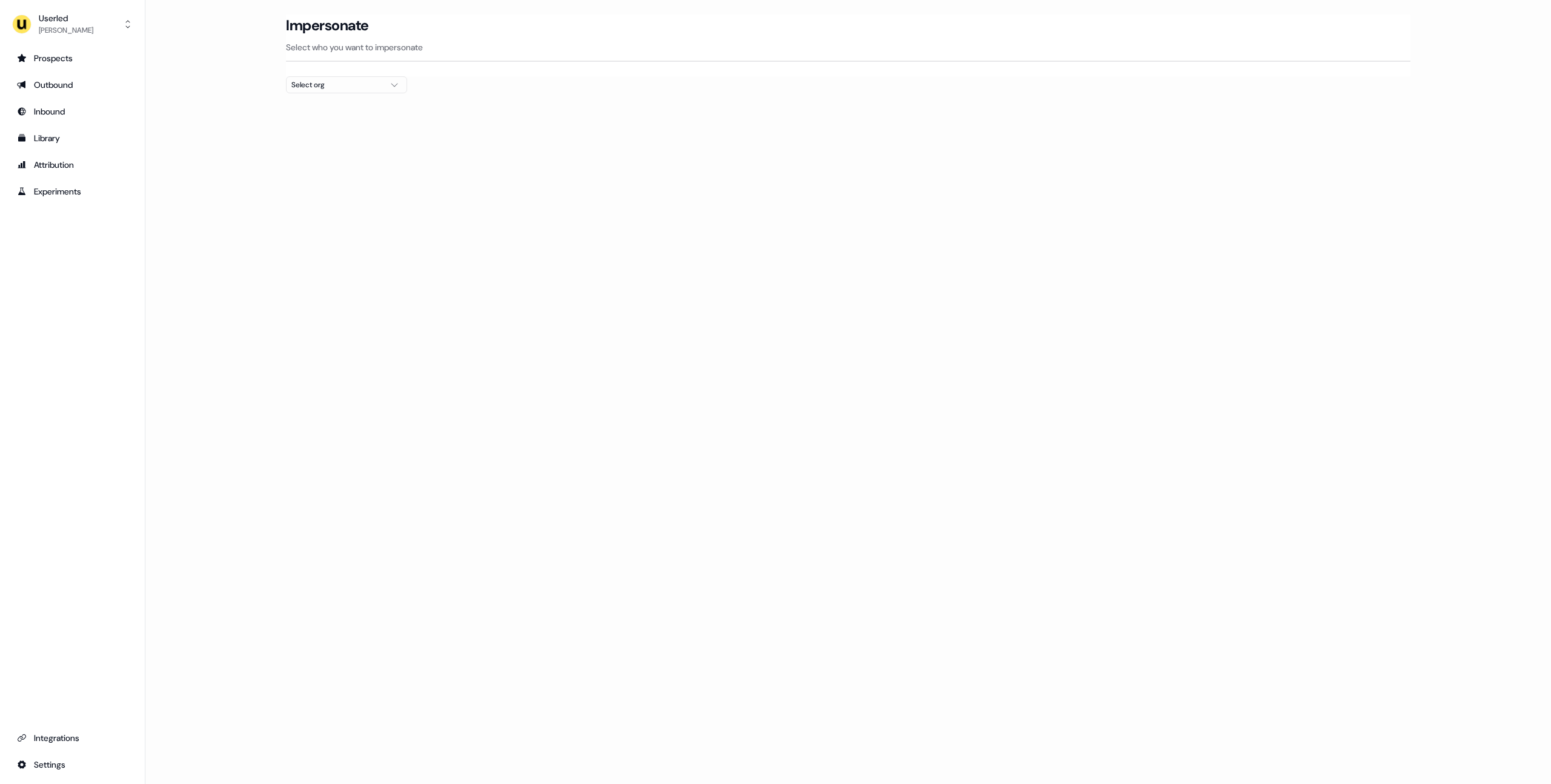
click at [341, 68] on div "Impersonate Select who you want to impersonate" at bounding box center [848, 45] width 1124 height 62
click at [348, 74] on div "Impersonate Select who you want to impersonate" at bounding box center [848, 45] width 1124 height 62
click at [352, 82] on div "Select org" at bounding box center [336, 85] width 91 height 12
type input "*"
click at [334, 131] on div "Bloomreach" at bounding box center [347, 128] width 120 height 19
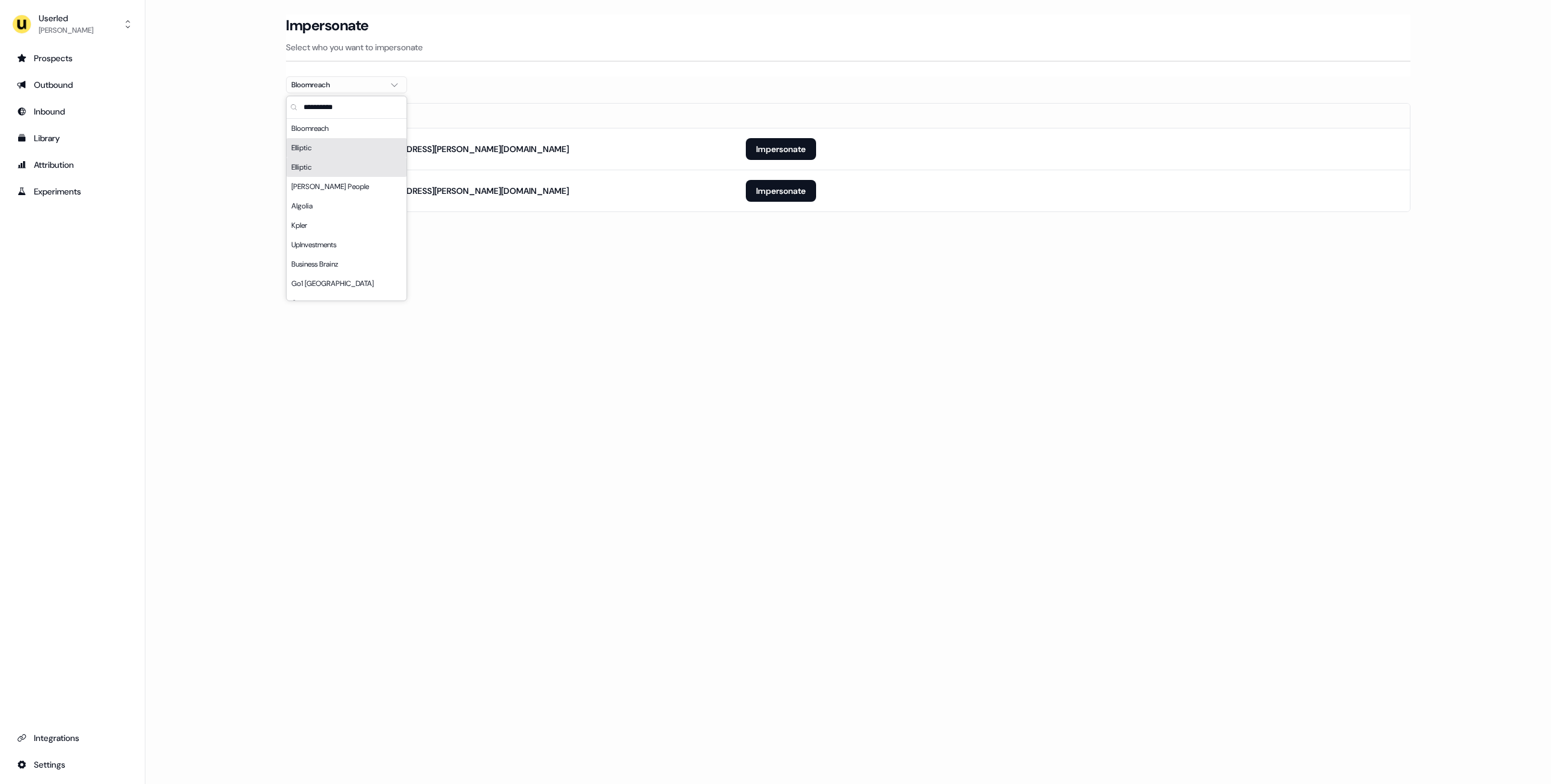
click at [613, 289] on div "Loading... Impersonate Select who you want to impersonate Bloomreach Email pete…" at bounding box center [848, 392] width 1406 height 784
click at [783, 194] on button "Impersonate" at bounding box center [781, 190] width 70 height 22
